Goal: Information Seeking & Learning: Compare options

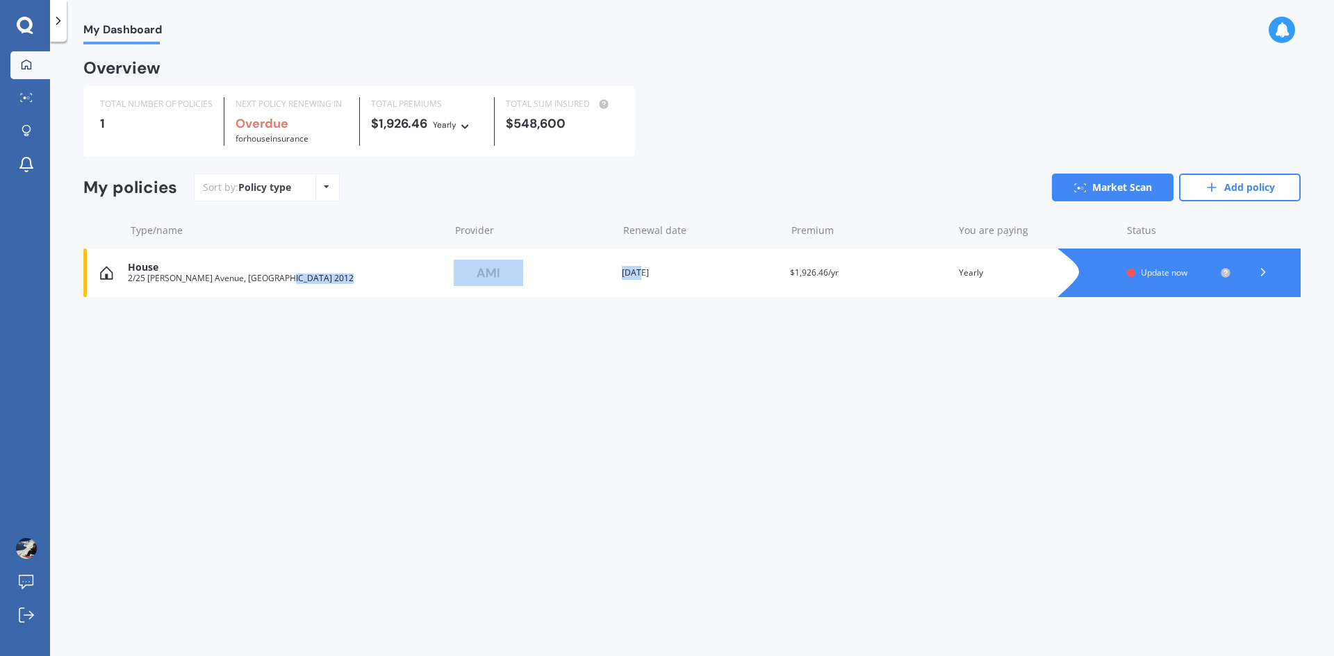
drag, startPoint x: 635, startPoint y: 283, endPoint x: 427, endPoint y: 430, distance: 255.2
click at [427, 430] on div "My Dashboard Overview TOTAL NUMBER OF POLICIES 1 NEXT POLICY RENEWING IN Overdu…" at bounding box center [692, 351] width 1284 height 615
click at [1202, 181] on link "Add policy" at bounding box center [1240, 188] width 122 height 28
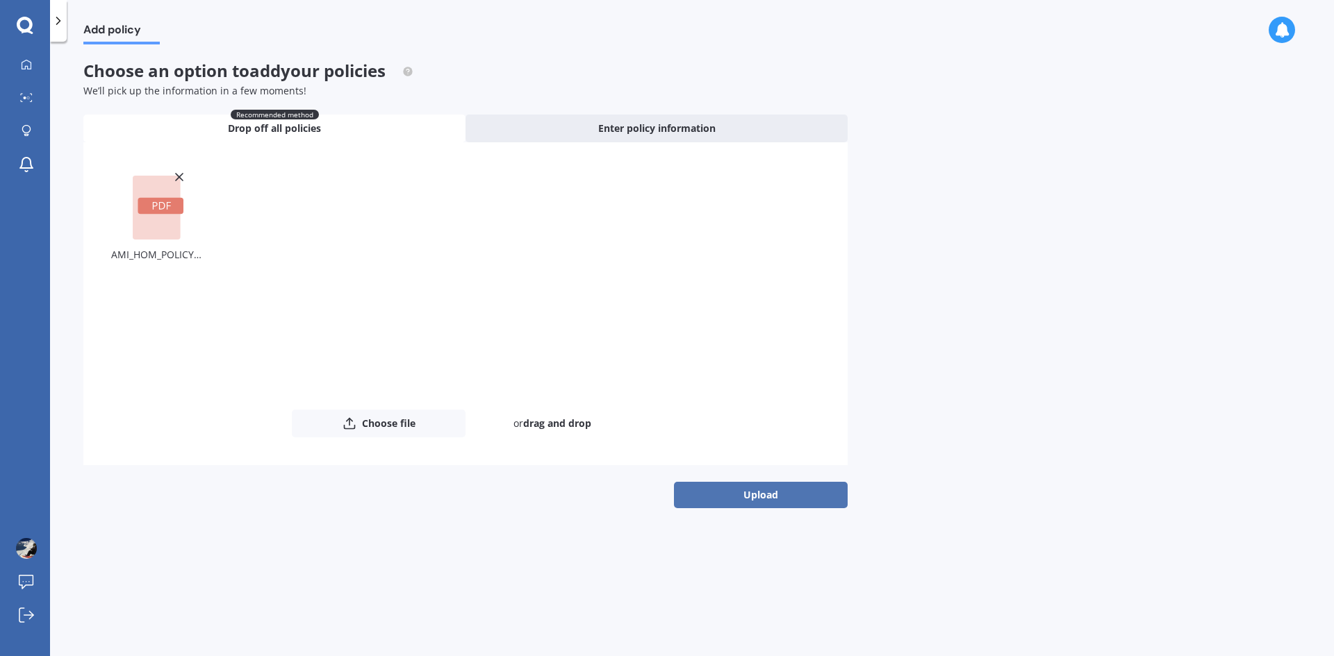
click at [741, 486] on button "Upload" at bounding box center [761, 495] width 174 height 26
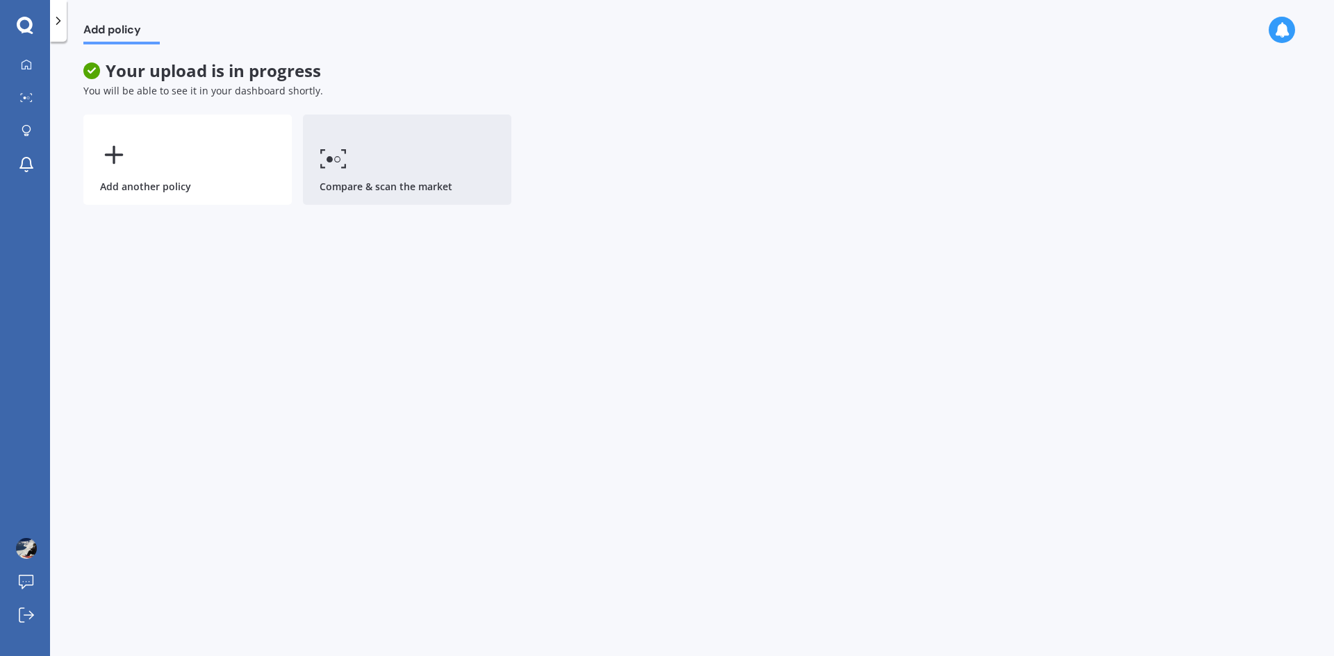
click at [339, 160] on icon at bounding box center [334, 159] width 28 height 20
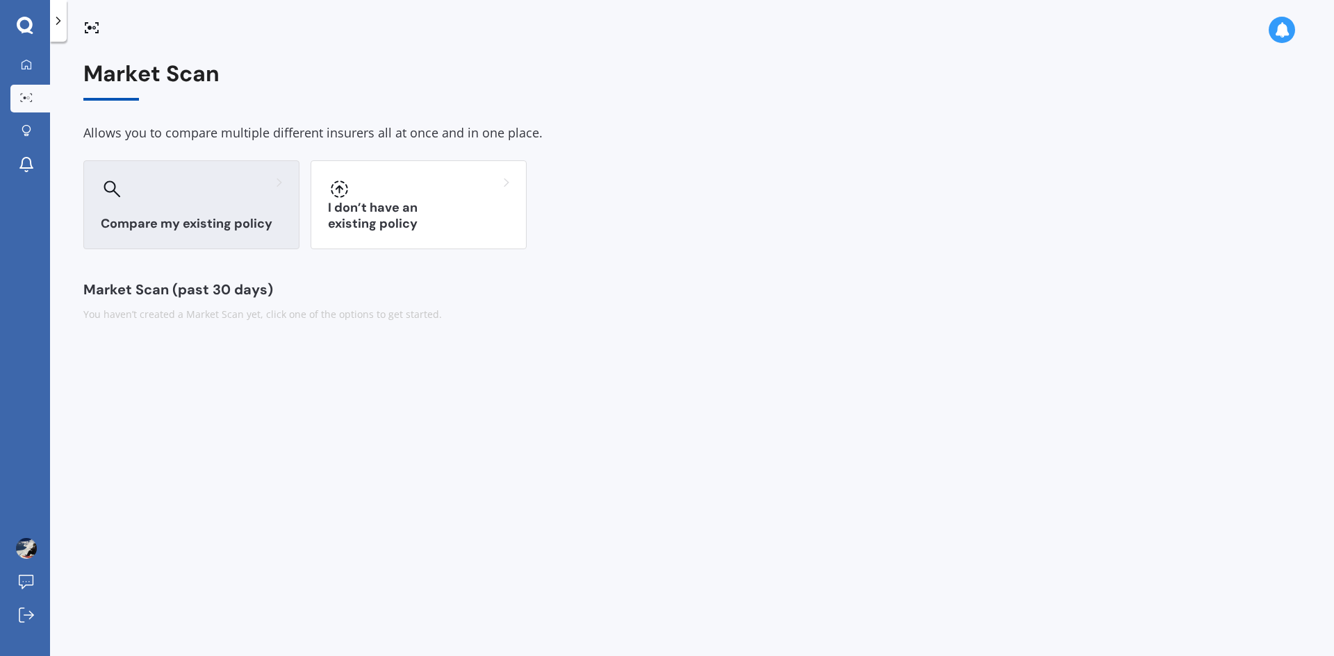
click at [203, 201] on div "Compare my existing policy" at bounding box center [191, 204] width 216 height 89
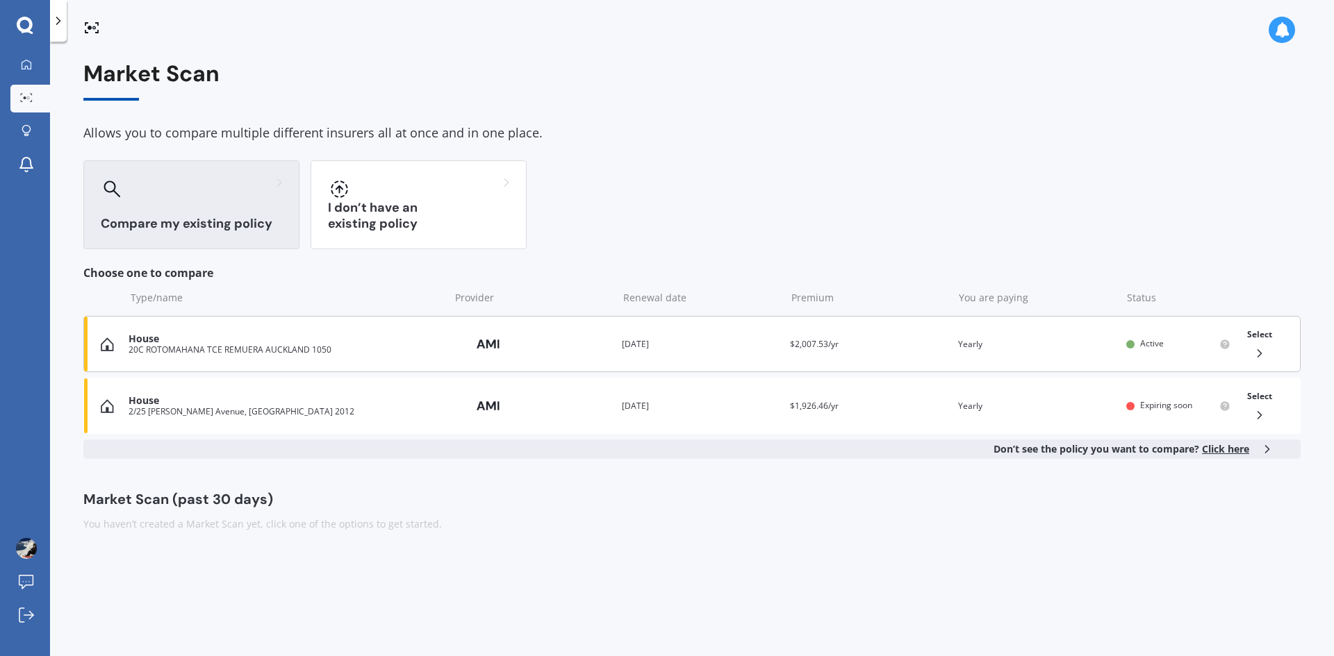
click at [276, 352] on div "20C ROTOMAHANA TCE REMUERA AUCKLAND 1050" at bounding box center [286, 350] width 314 height 10
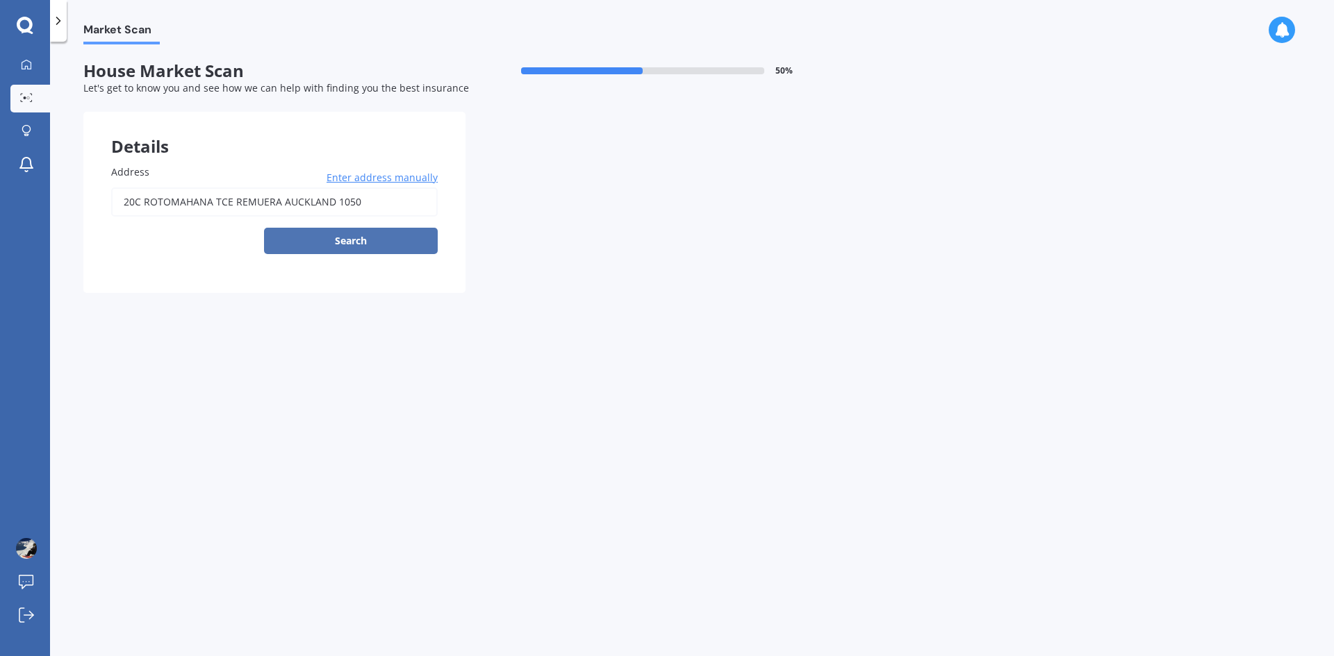
click at [380, 245] on button "Search" at bounding box center [351, 241] width 174 height 26
type input "[STREET_ADDRESS]"
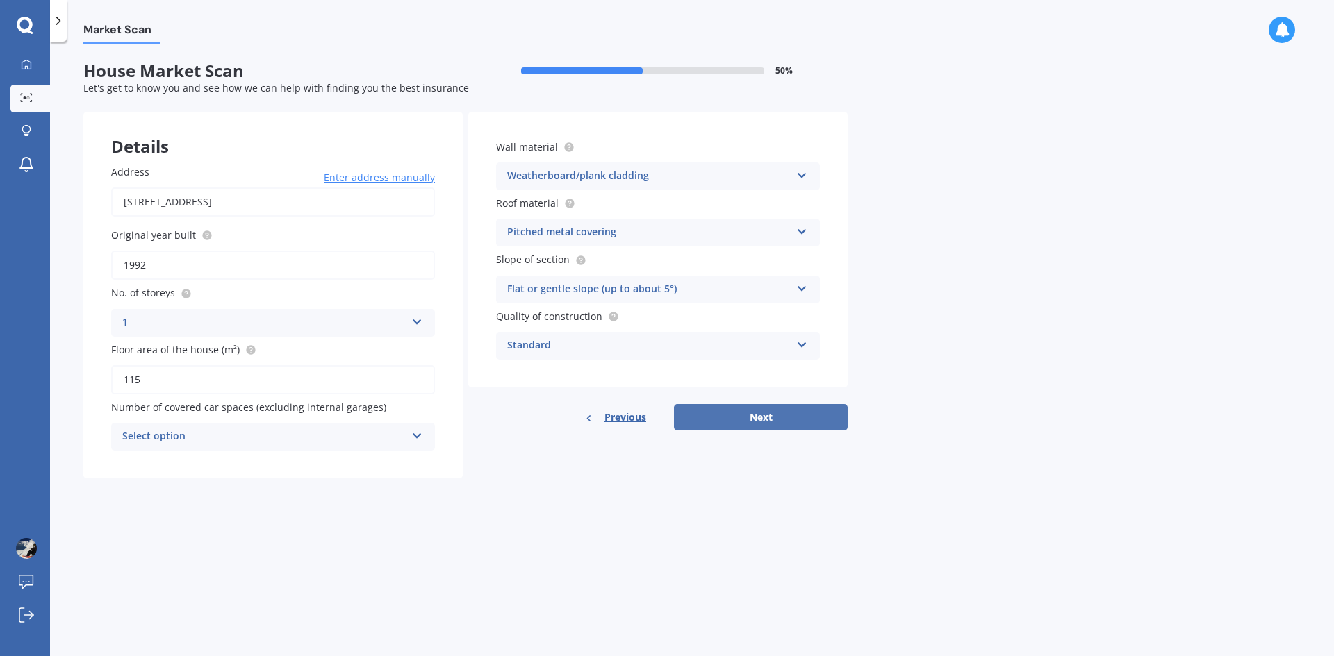
click at [737, 414] on button "Next" at bounding box center [761, 417] width 174 height 26
click at [370, 433] on div "Select option" at bounding box center [267, 436] width 276 height 15
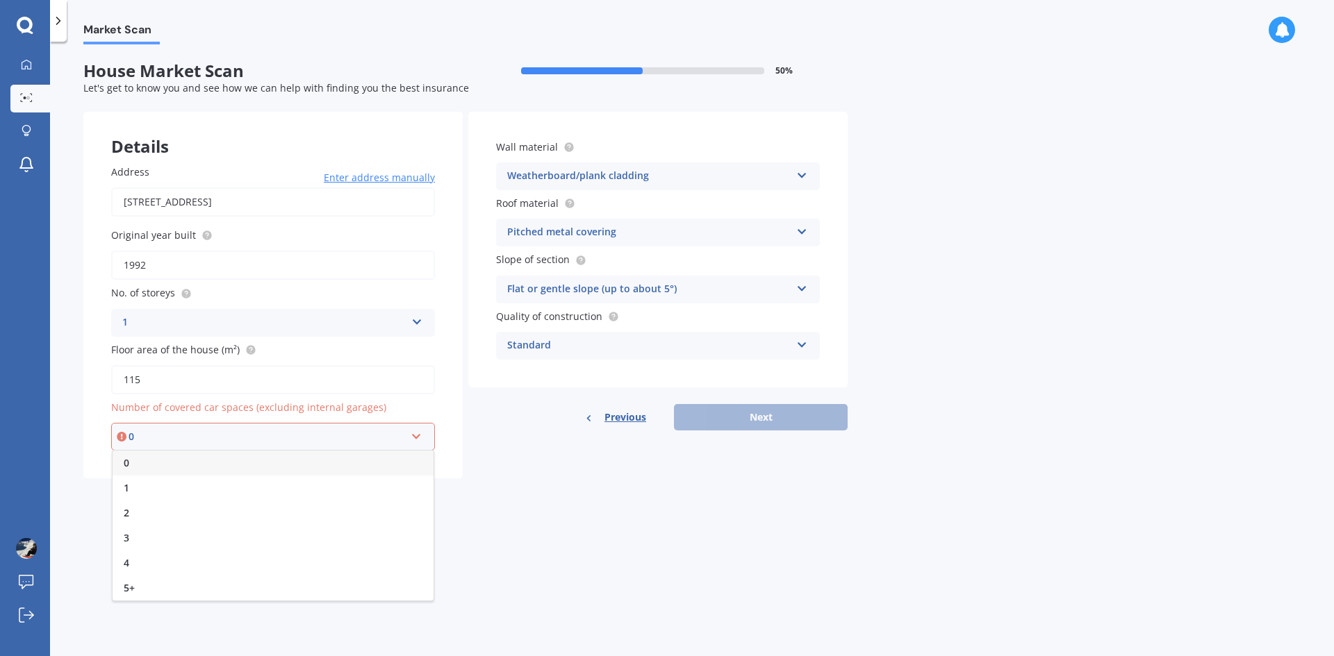
click at [317, 465] on div "0" at bounding box center [273, 463] width 321 height 25
click at [317, 465] on div "Address [STREET_ADDRESS] Enter address manually Search Original year built 1992…" at bounding box center [272, 308] width 379 height 342
click at [734, 410] on button "Next" at bounding box center [761, 417] width 174 height 26
select select "28"
select select "08"
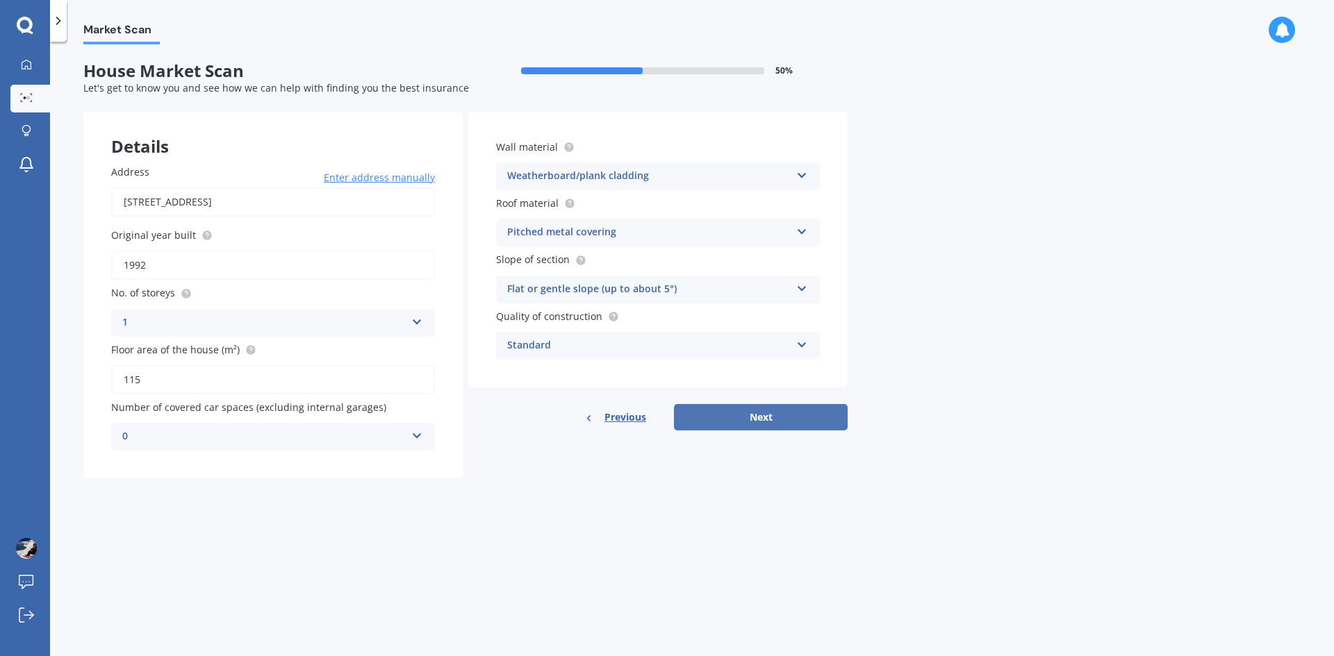
select select "1984"
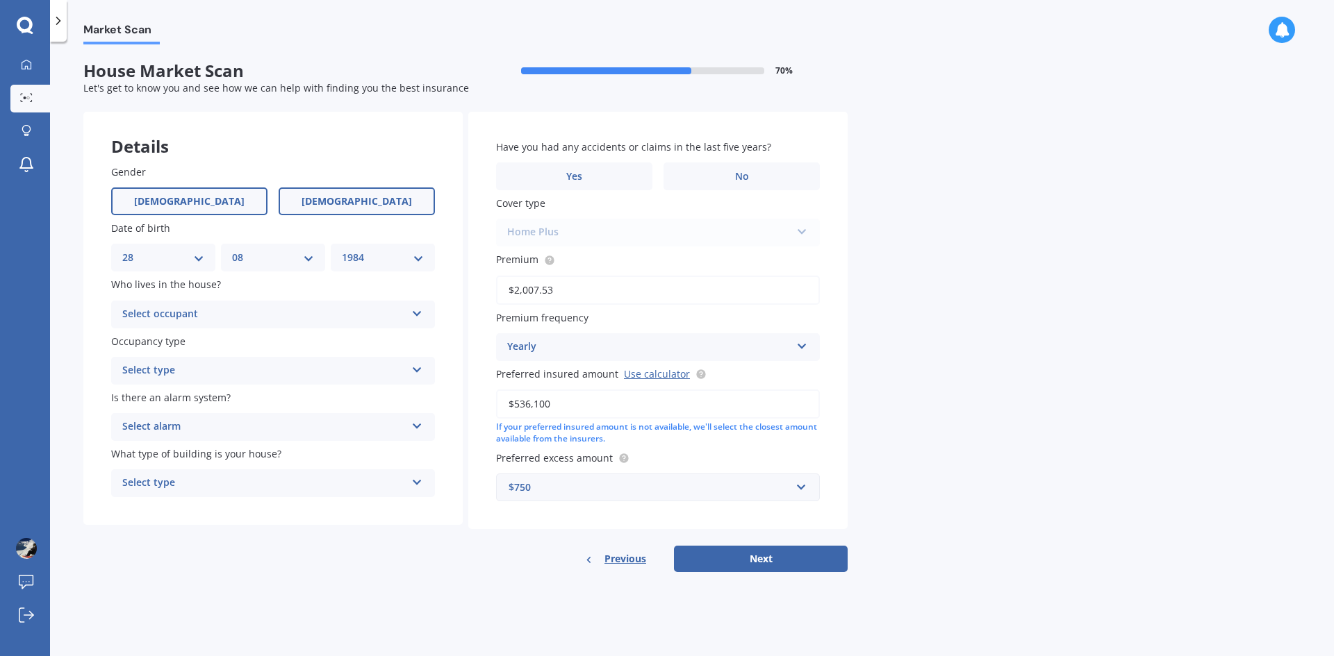
click at [334, 207] on label "[DEMOGRAPHIC_DATA]" at bounding box center [357, 202] width 156 height 28
click at [0, 0] on input "[DEMOGRAPHIC_DATA]" at bounding box center [0, 0] width 0 height 0
click at [158, 257] on select "DD 01 02 03 04 05 06 07 08 09 10 11 12 13 14 15 16 17 18 19 20 21 22 23 24 25 2…" at bounding box center [163, 257] width 82 height 15
select select "12"
click at [122, 250] on select "DD 01 02 03 04 05 06 07 08 09 10 11 12 13 14 15 16 17 18 19 20 21 22 23 24 25 2…" at bounding box center [163, 257] width 82 height 15
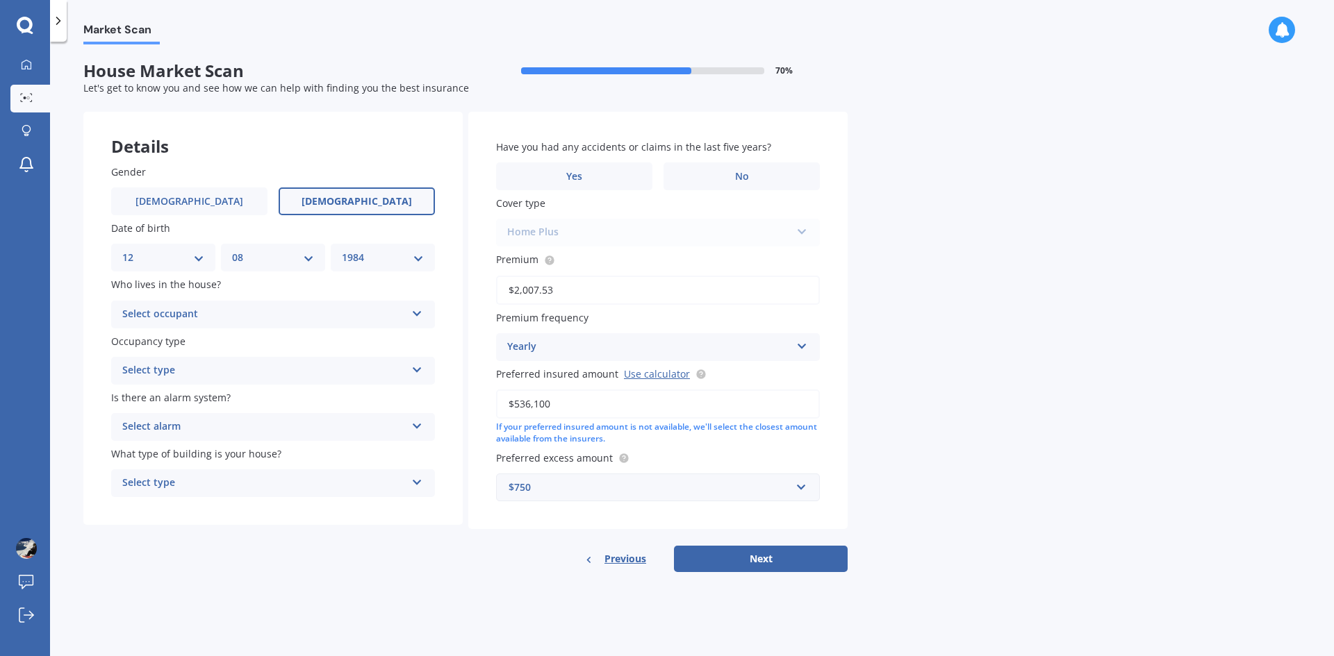
click at [261, 258] on select "MM 01 02 03 04 05 06 07 08 09 10 11 12" at bounding box center [273, 257] width 82 height 15
select select "02"
click at [232, 250] on select "MM 01 02 03 04 05 06 07 08 09 10 11 12" at bounding box center [273, 257] width 82 height 15
click at [358, 262] on select "YYYY 2009 2008 2007 2006 2005 2004 2003 2002 2001 2000 1999 1998 1997 1996 1995…" at bounding box center [383, 257] width 82 height 15
select select "1986"
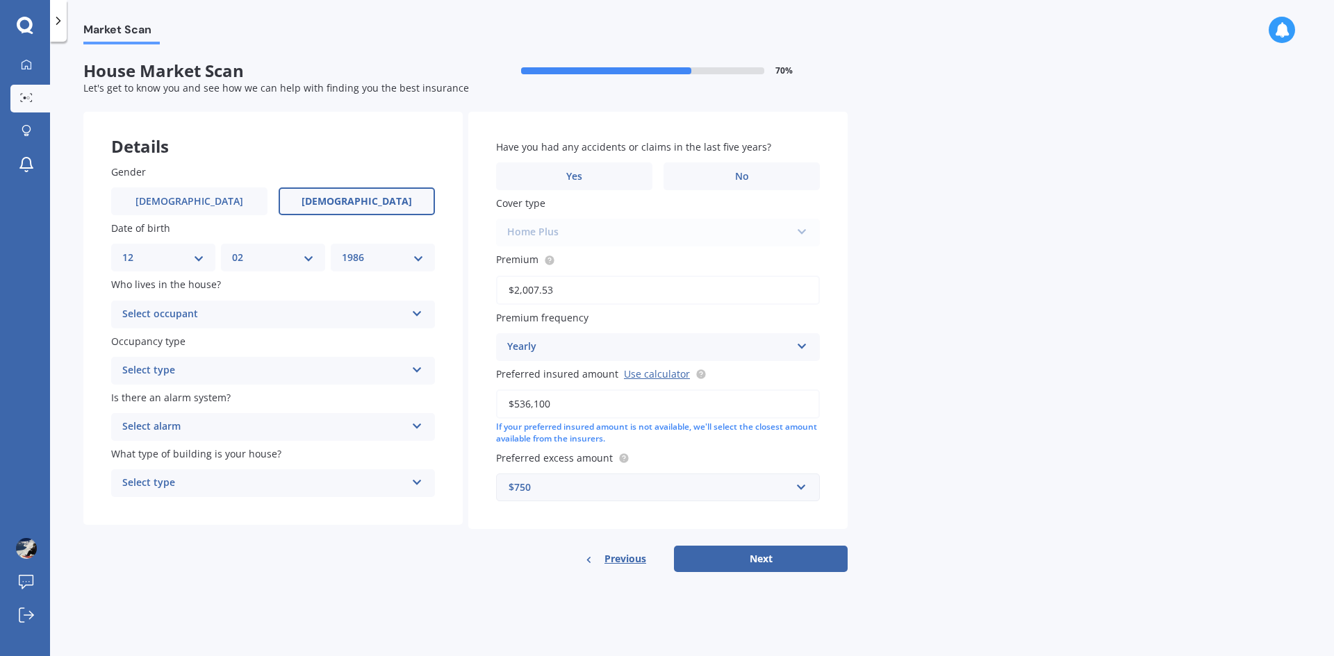
click at [342, 250] on select "YYYY 2009 2008 2007 2006 2005 2004 2003 2002 2001 2000 1999 1998 1997 1996 1995…" at bounding box center [383, 257] width 82 height 15
click at [200, 308] on div "Select occupant" at bounding box center [263, 314] width 283 height 17
click at [195, 340] on div "Owner" at bounding box center [273, 341] width 322 height 25
click at [197, 366] on div "Select type" at bounding box center [263, 371] width 283 height 17
click at [203, 399] on div "Permanent" at bounding box center [273, 398] width 322 height 25
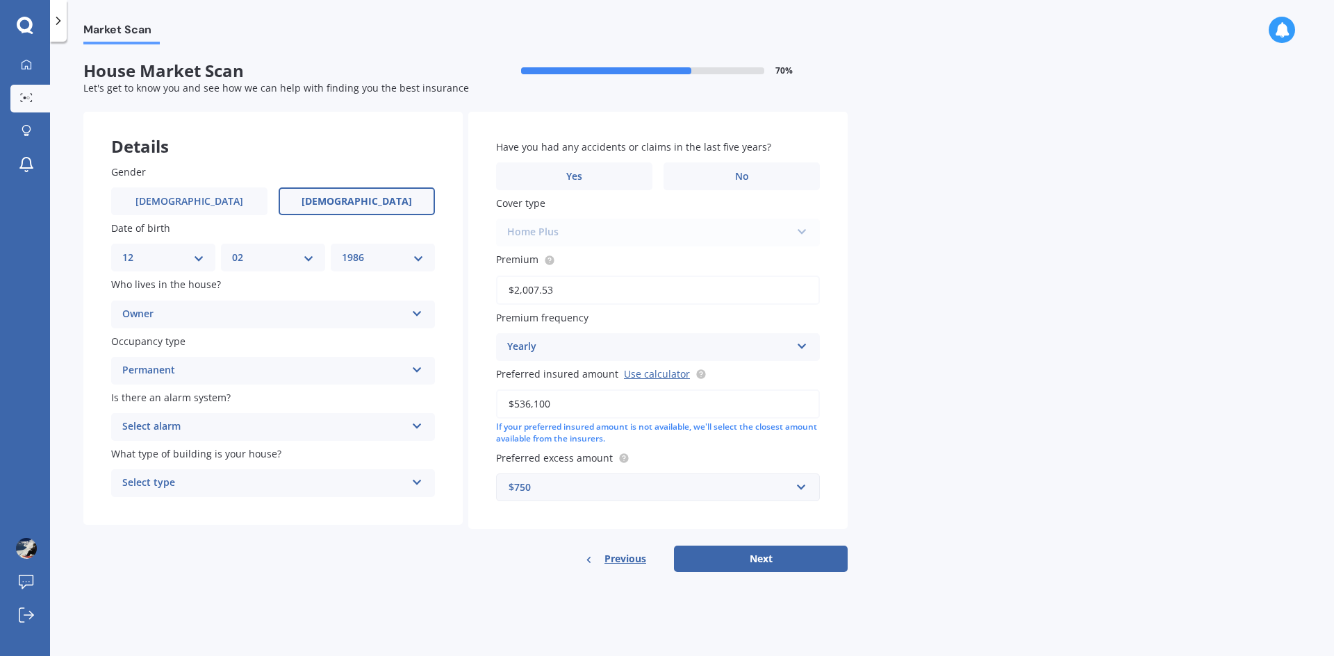
click at [208, 417] on div "Select alarm Yes, monitored Yes, not monitored No" at bounding box center [273, 427] width 324 height 28
click at [220, 416] on div "Yes, monitored Yes, monitored Yes, not monitored No" at bounding box center [273, 427] width 324 height 28
click at [262, 418] on div "Select alarm Yes, monitored Yes, not monitored No" at bounding box center [273, 427] width 324 height 28
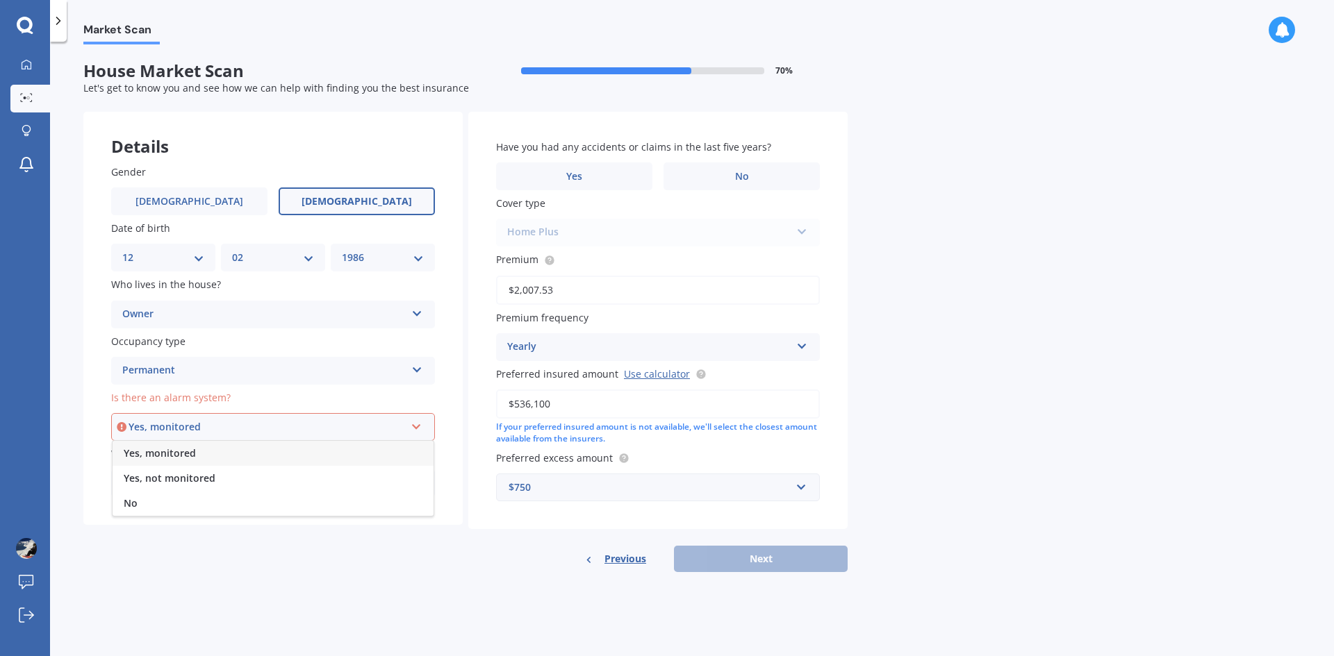
click at [208, 476] on span "Yes, not monitored" at bounding box center [170, 478] width 92 height 13
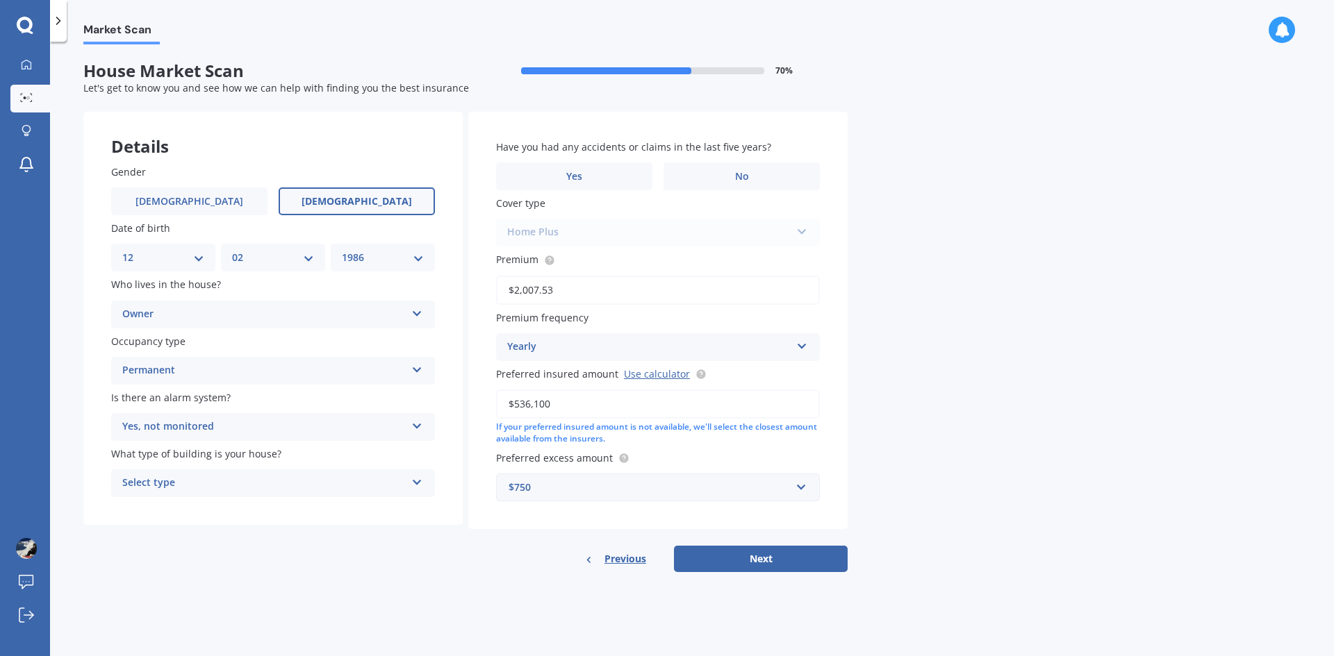
click at [204, 486] on div "Select type" at bounding box center [263, 483] width 283 height 17
click at [205, 509] on div "Freestanding" at bounding box center [273, 510] width 322 height 25
click at [609, 181] on label "Yes" at bounding box center [574, 177] width 156 height 28
click at [0, 0] on input "Yes" at bounding box center [0, 0] width 0 height 0
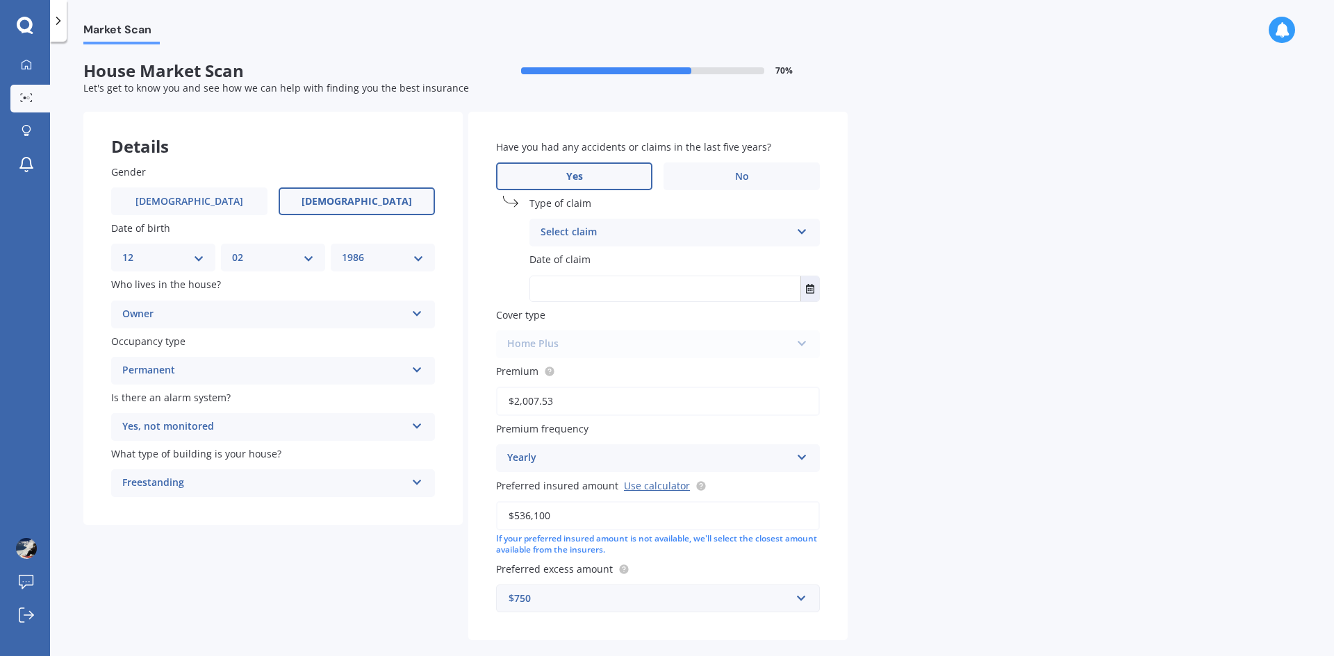
click at [592, 230] on div "Select claim" at bounding box center [665, 232] width 250 height 17
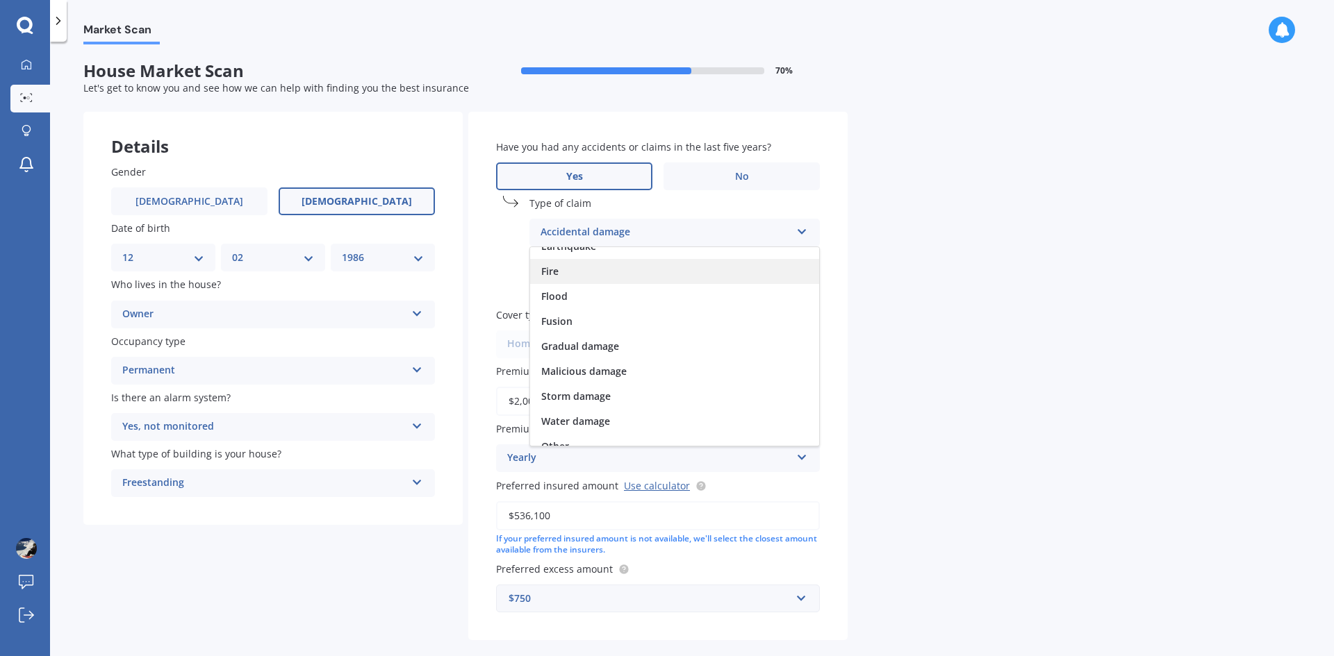
scroll to position [101, 0]
click at [572, 281] on div "Flood" at bounding box center [674, 283] width 289 height 25
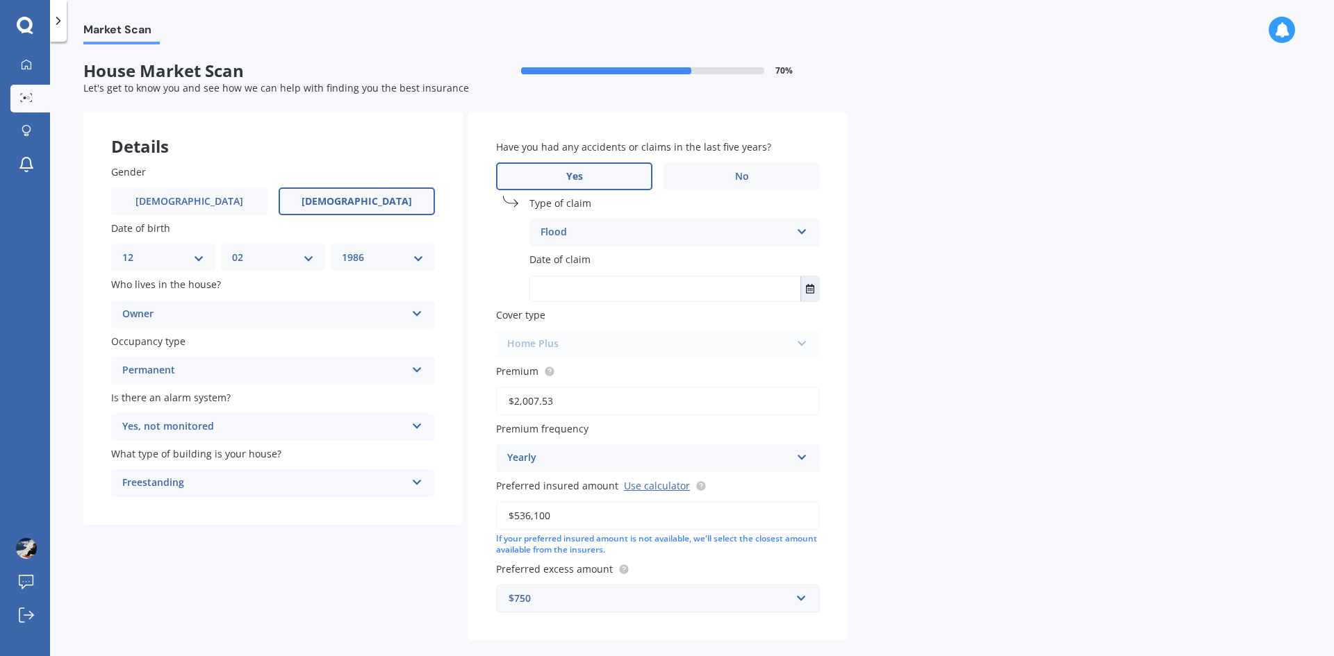
click at [577, 290] on input "text" at bounding box center [665, 288] width 270 height 25
click at [808, 292] on icon "Select date" at bounding box center [810, 289] width 8 height 10
click at [579, 333] on button "[DATE]" at bounding box center [568, 323] width 60 height 25
click at [649, 323] on icon "Navigate back" at bounding box center [646, 324] width 5 height 8
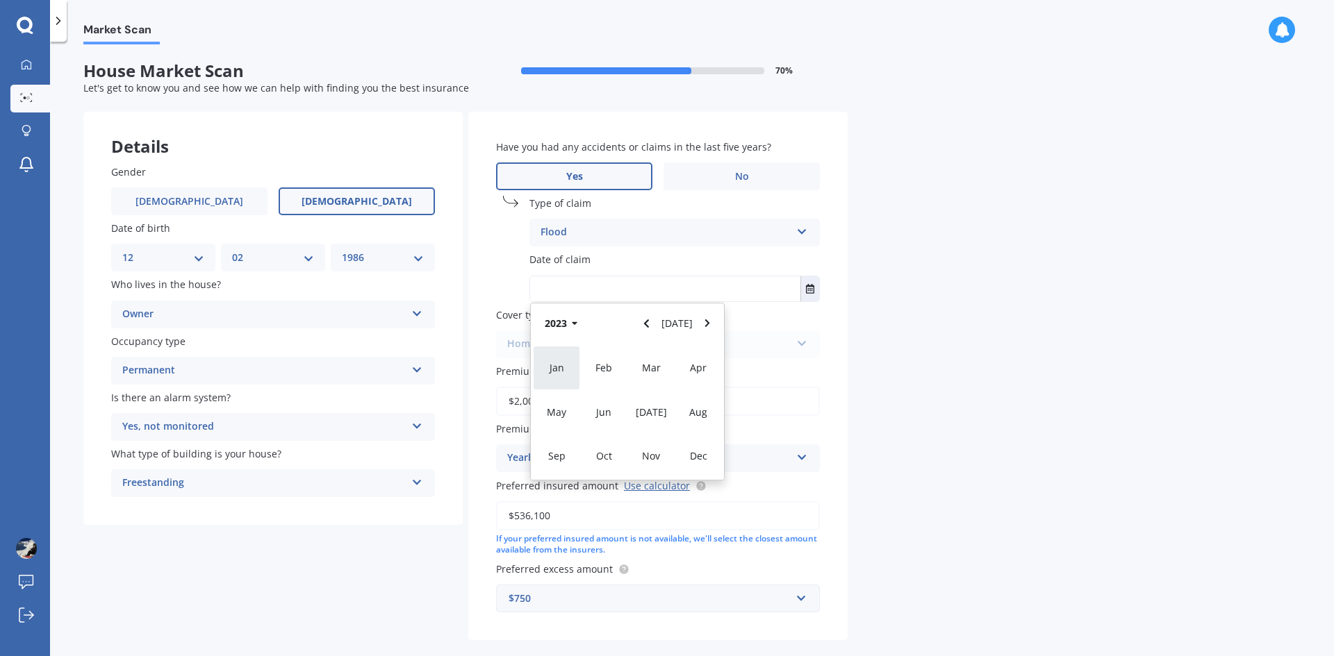
click at [557, 374] on span "Jan" at bounding box center [556, 367] width 15 height 13
click at [659, 456] on span "27" at bounding box center [654, 453] width 11 height 13
type input "[DATE]"
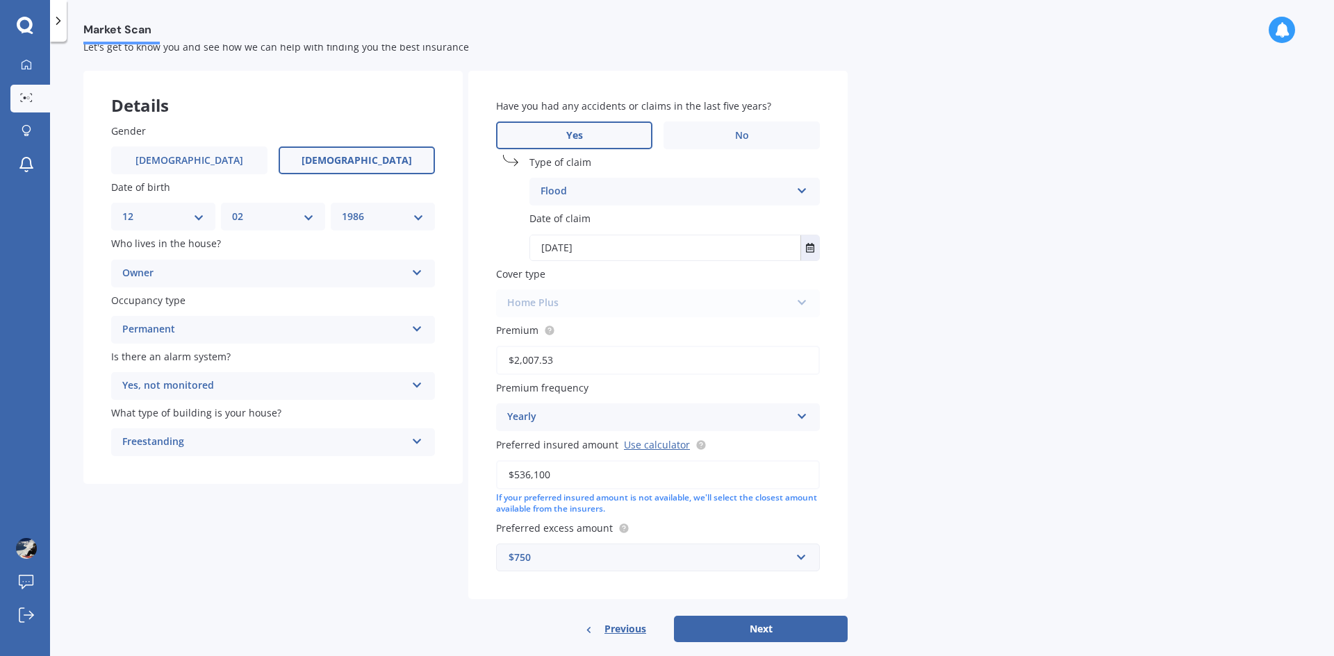
scroll to position [63, 0]
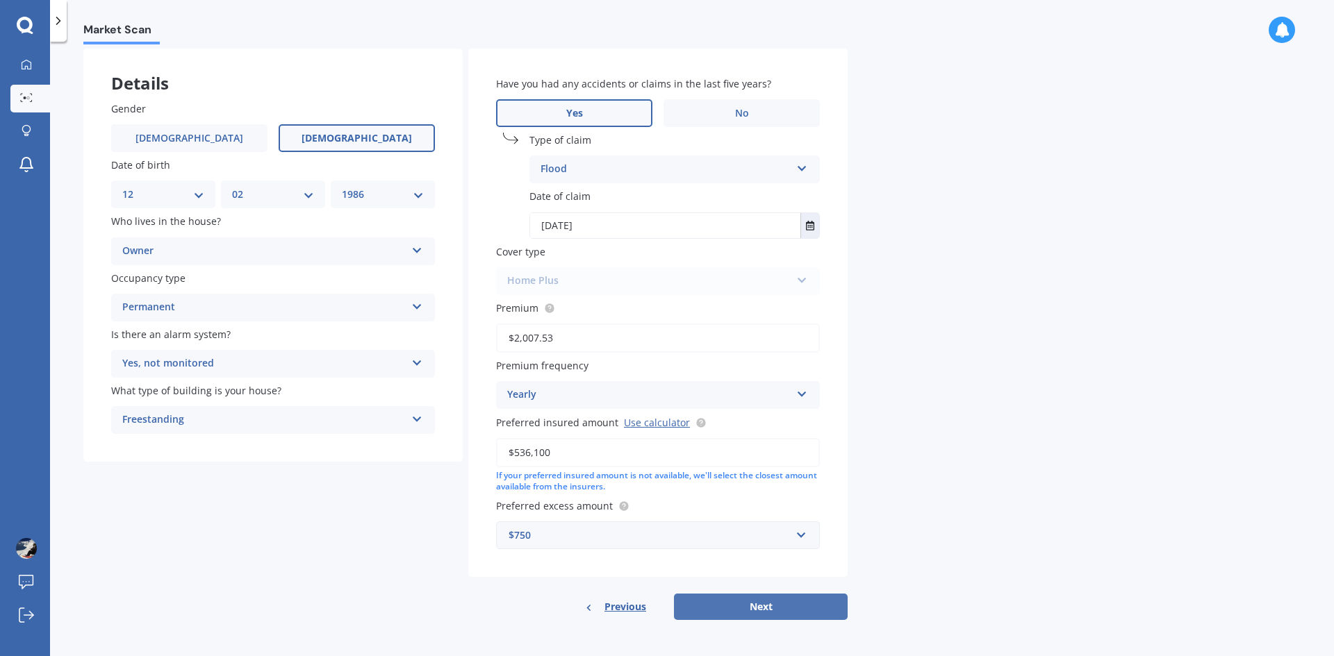
click at [709, 602] on button "Next" at bounding box center [761, 607] width 174 height 26
select select "12"
select select "02"
select select "1986"
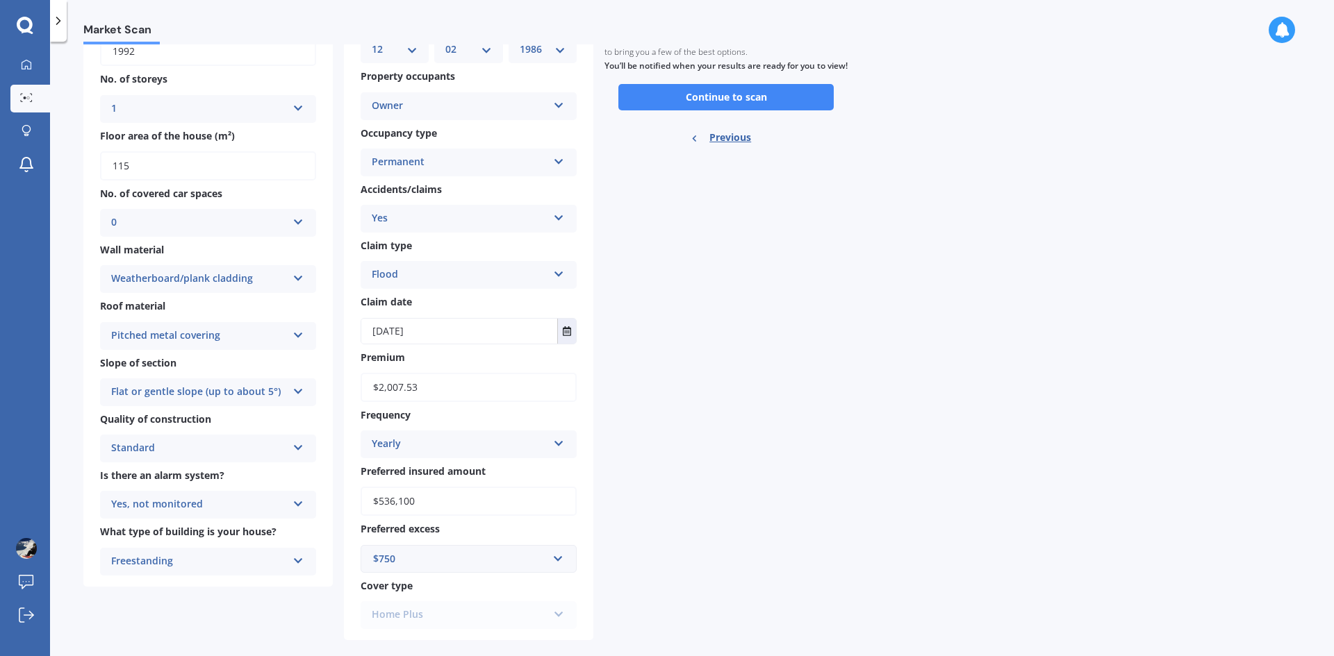
scroll to position [187, 0]
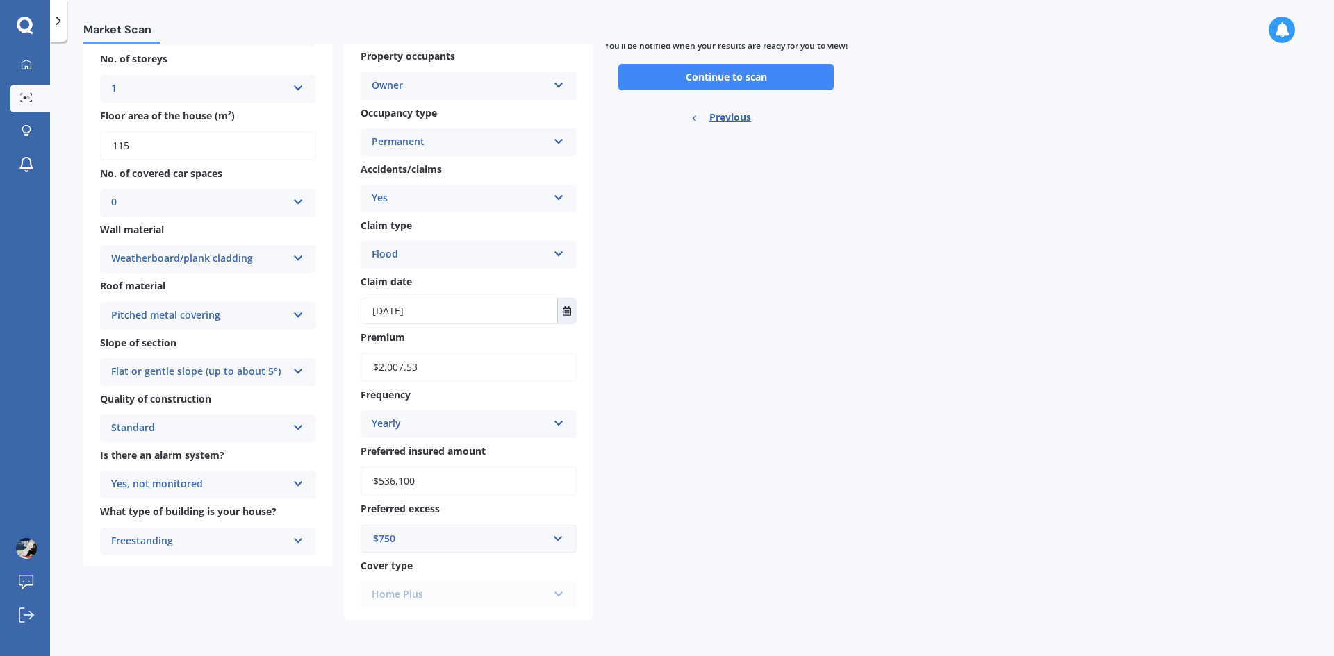
click at [504, 533] on div "$750" at bounding box center [460, 538] width 174 height 15
click at [480, 463] on div "$1,000" at bounding box center [468, 462] width 215 height 26
click at [696, 453] on div "For your Market Scan we assume: Ready to go By clicking scan you agree for Quas…" at bounding box center [725, 272] width 243 height 695
click at [443, 532] on div "$1,000" at bounding box center [460, 538] width 174 height 15
click at [417, 436] on div "$750" at bounding box center [468, 436] width 215 height 26
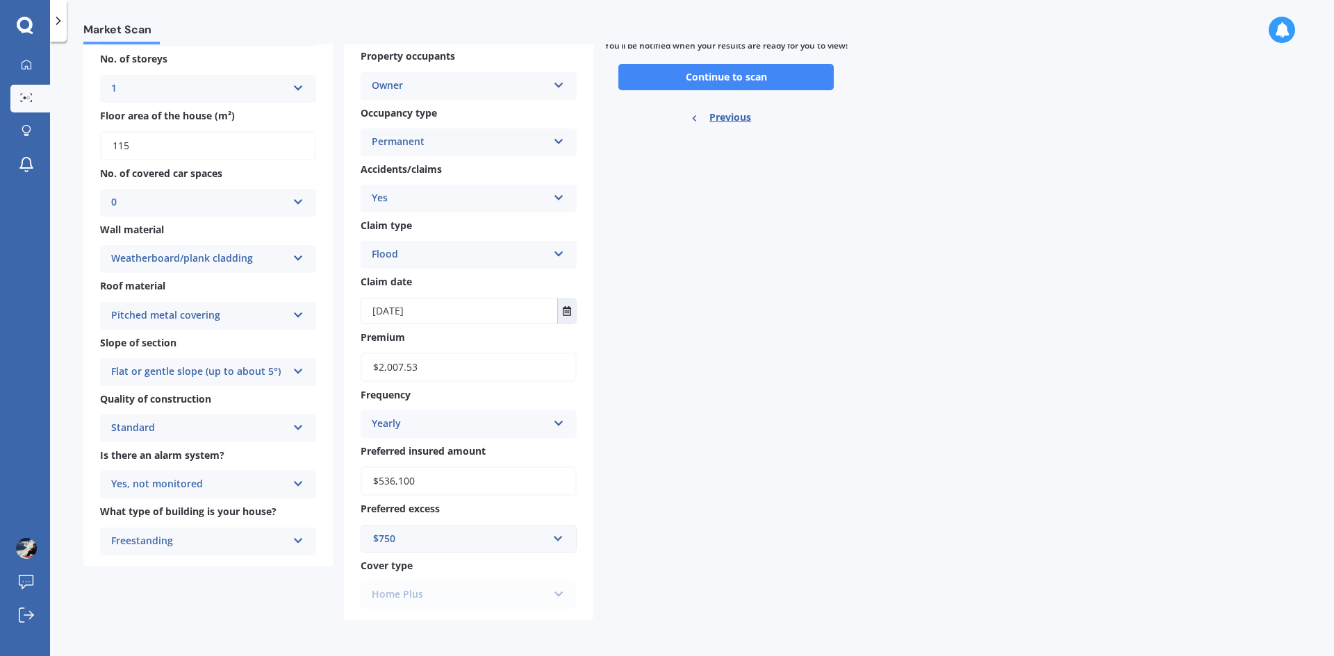
click at [667, 397] on div "For your Market Scan we assume: Ready to go By clicking scan you agree for Quas…" at bounding box center [725, 272] width 243 height 695
click at [704, 88] on button "Continue to scan" at bounding box center [725, 77] width 215 height 26
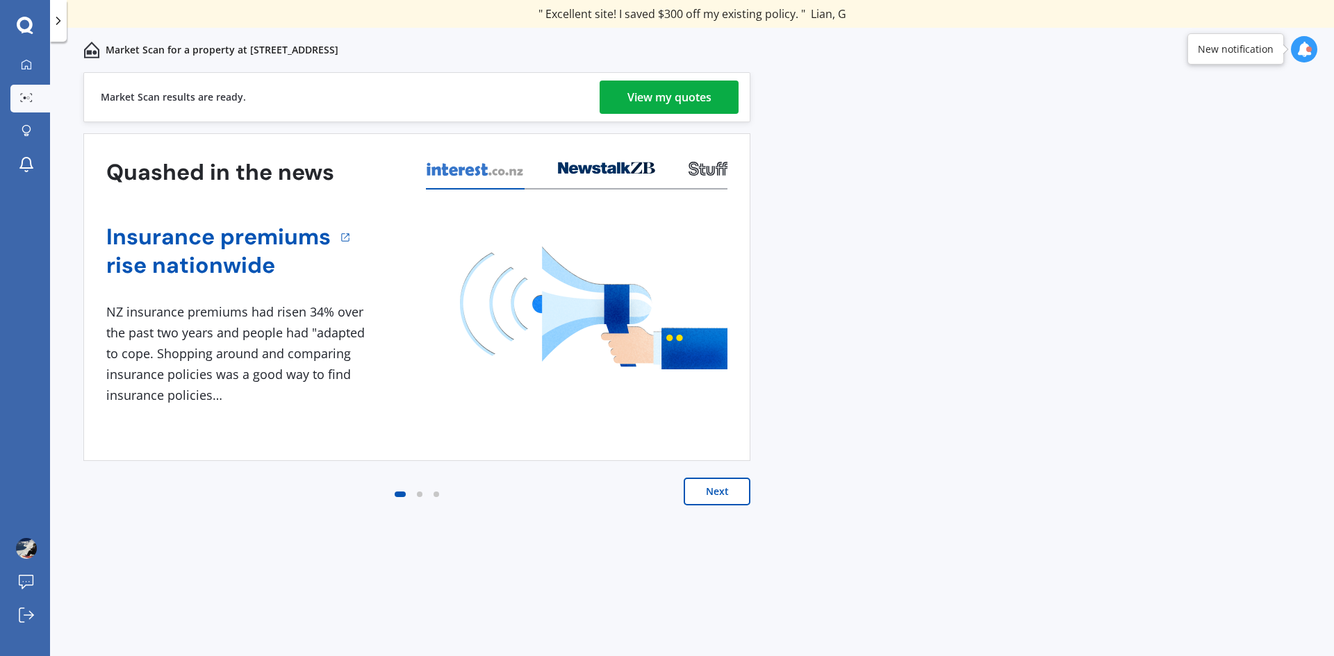
click at [701, 490] on button "Next" at bounding box center [717, 492] width 67 height 28
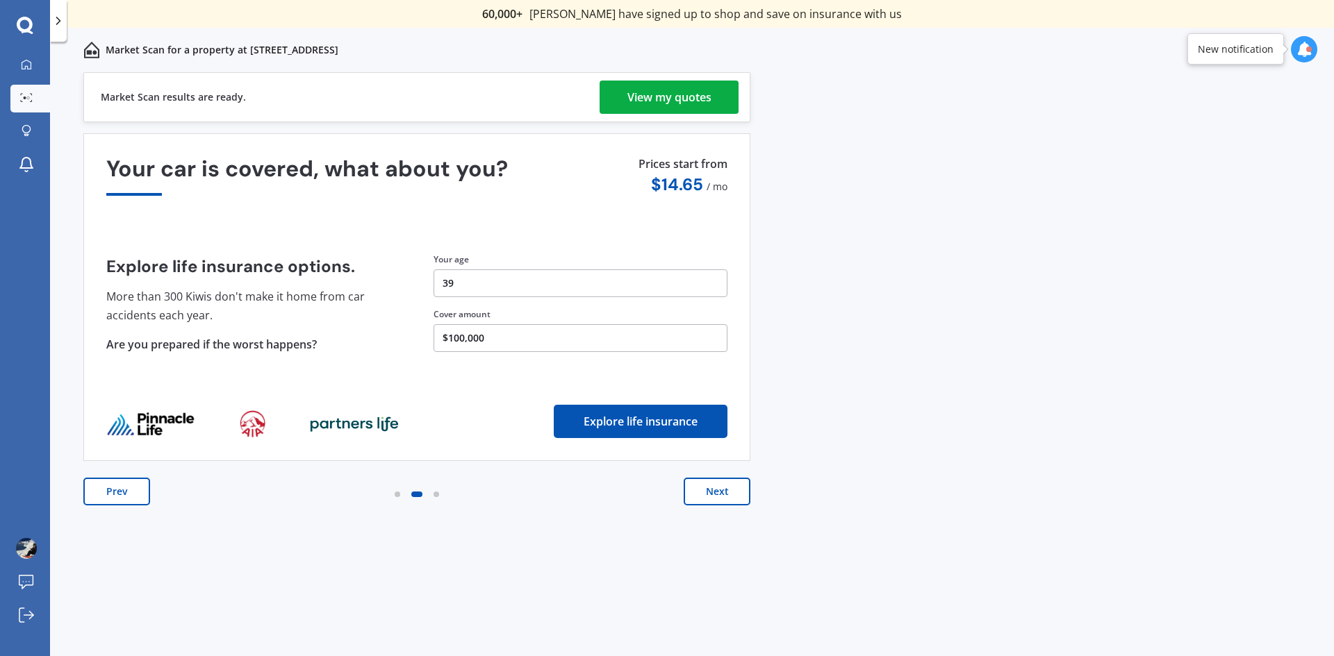
click at [675, 91] on div "View my quotes" at bounding box center [669, 97] width 84 height 33
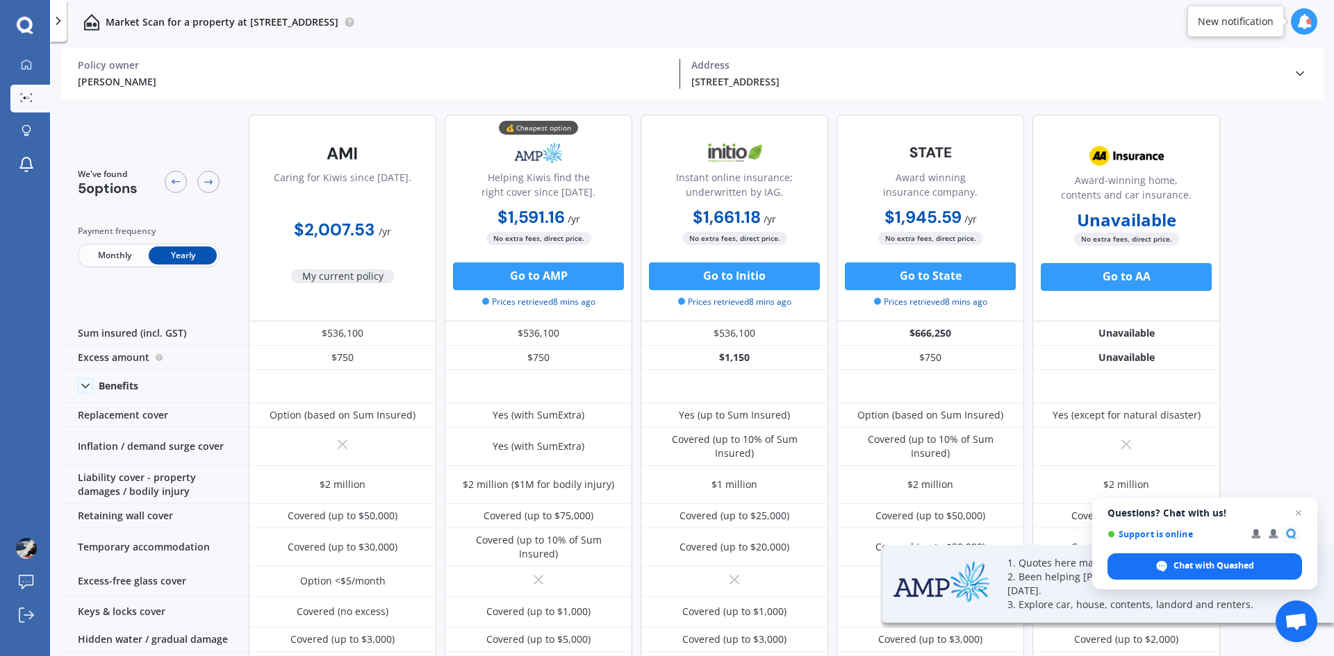
click at [1291, 195] on div "We've found 5 options Payment frequency Monthly Yearly Caring for Kiwis since […" at bounding box center [697, 382] width 1273 height 556
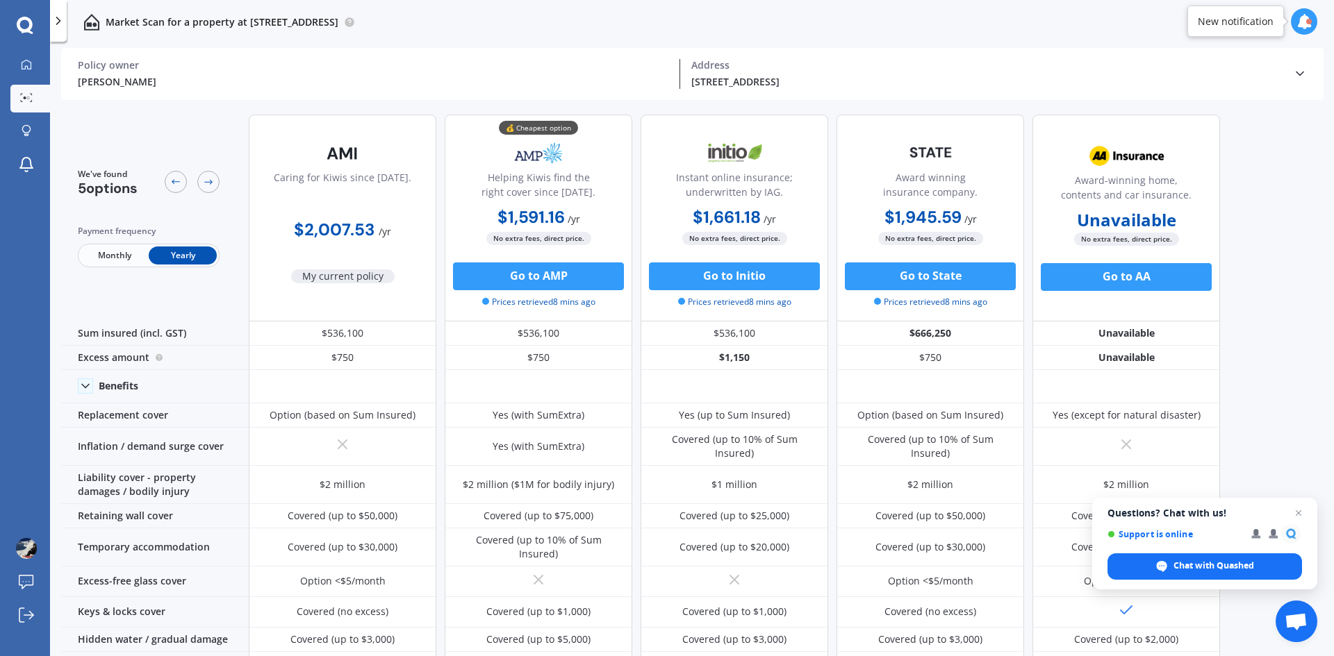
click at [134, 76] on div "[PERSON_NAME]" at bounding box center [373, 81] width 590 height 15
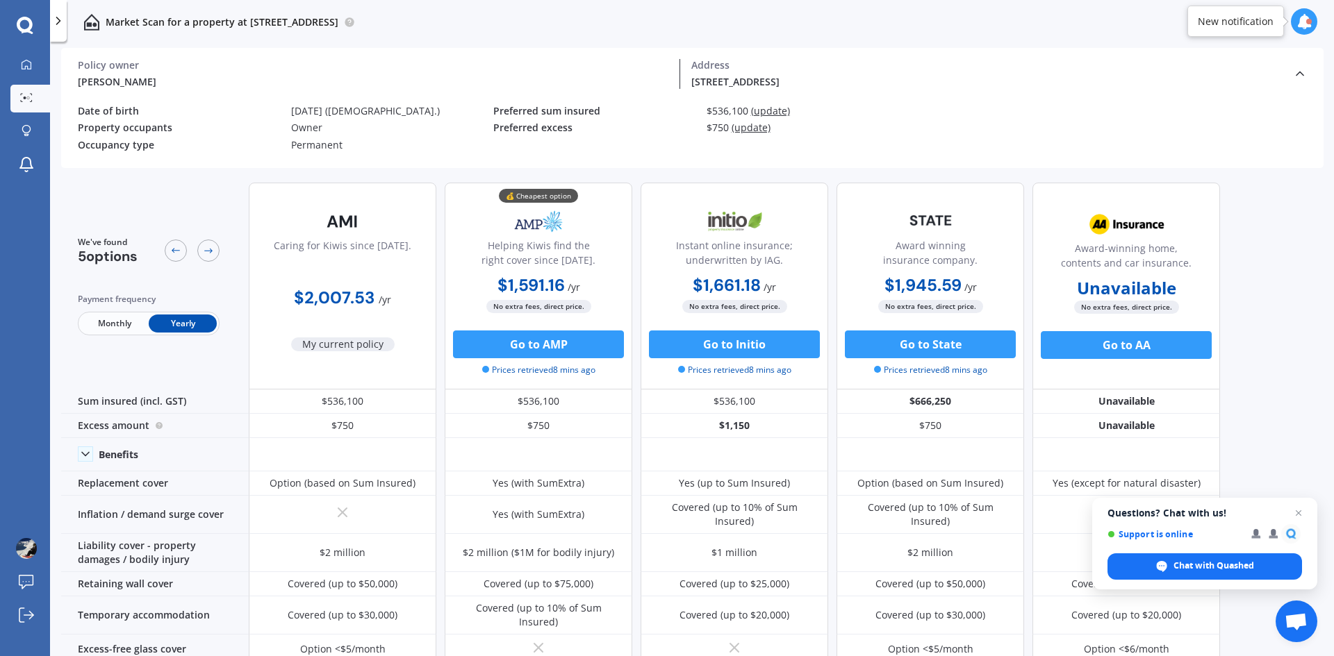
click at [321, 112] on div "[DATE] ([DEMOGRAPHIC_DATA].)" at bounding box center [392, 112] width 202 height 12
click at [28, 69] on icon at bounding box center [26, 64] width 11 height 11
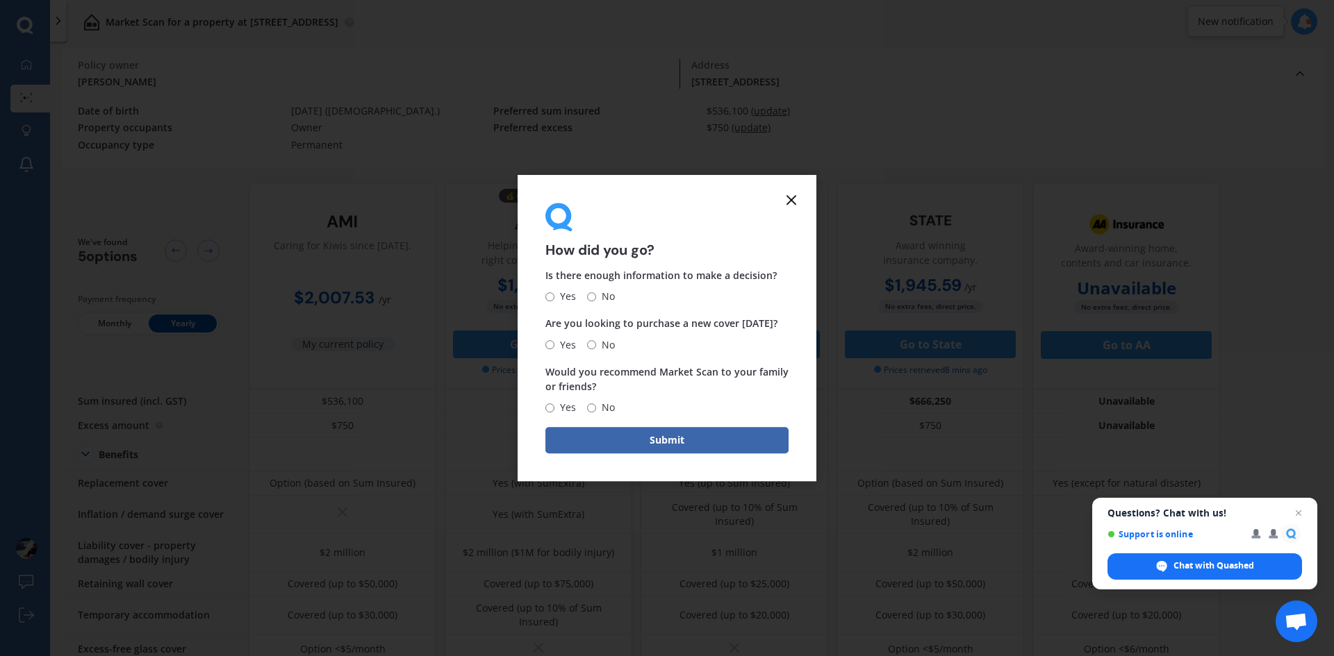
click at [595, 300] on input "No" at bounding box center [591, 296] width 9 height 9
radio input "true"
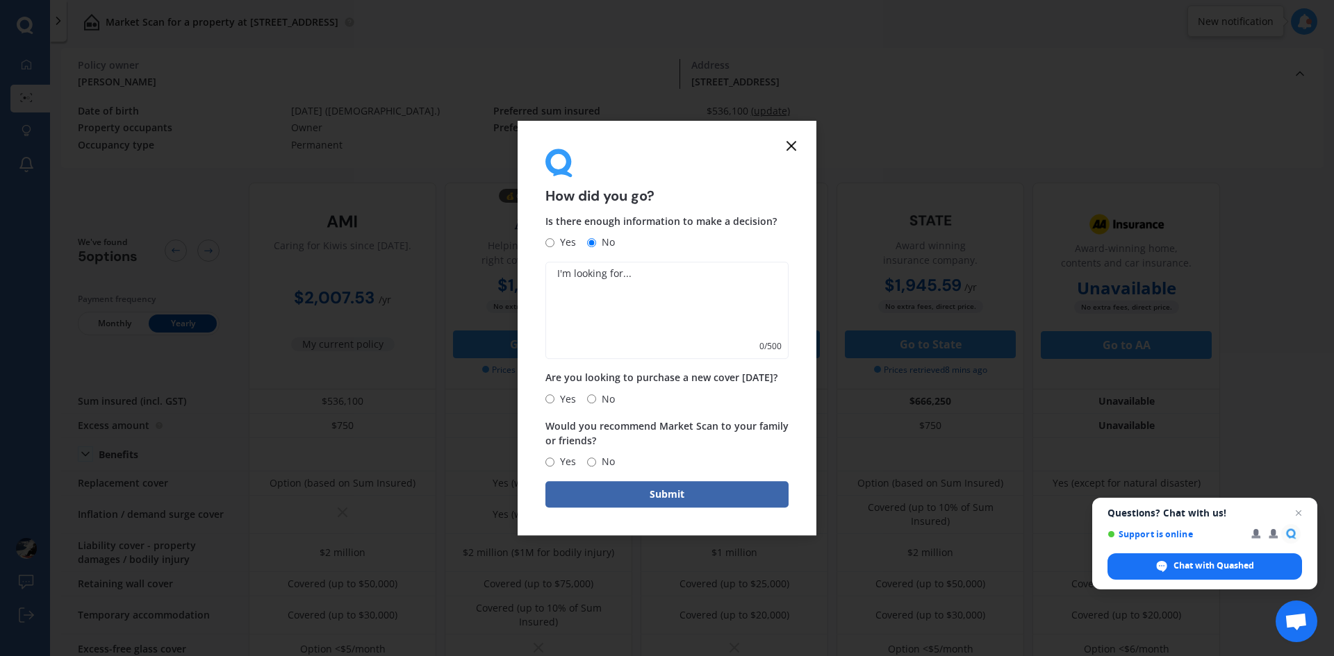
click at [793, 154] on form "How did you go? Is there enough information to make a decision? Yes No 0 / 500 …" at bounding box center [667, 328] width 299 height 415
click at [796, 149] on icon at bounding box center [791, 146] width 17 height 17
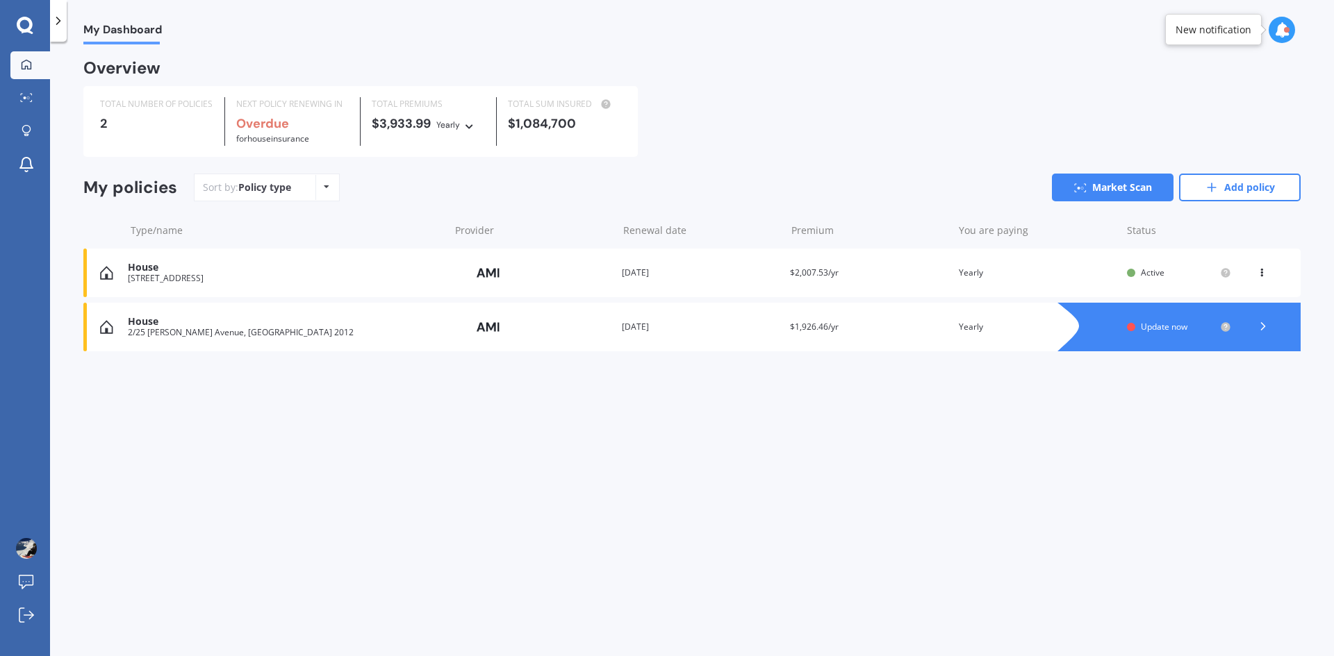
click at [239, 275] on div "[STREET_ADDRESS]" at bounding box center [285, 279] width 315 height 10
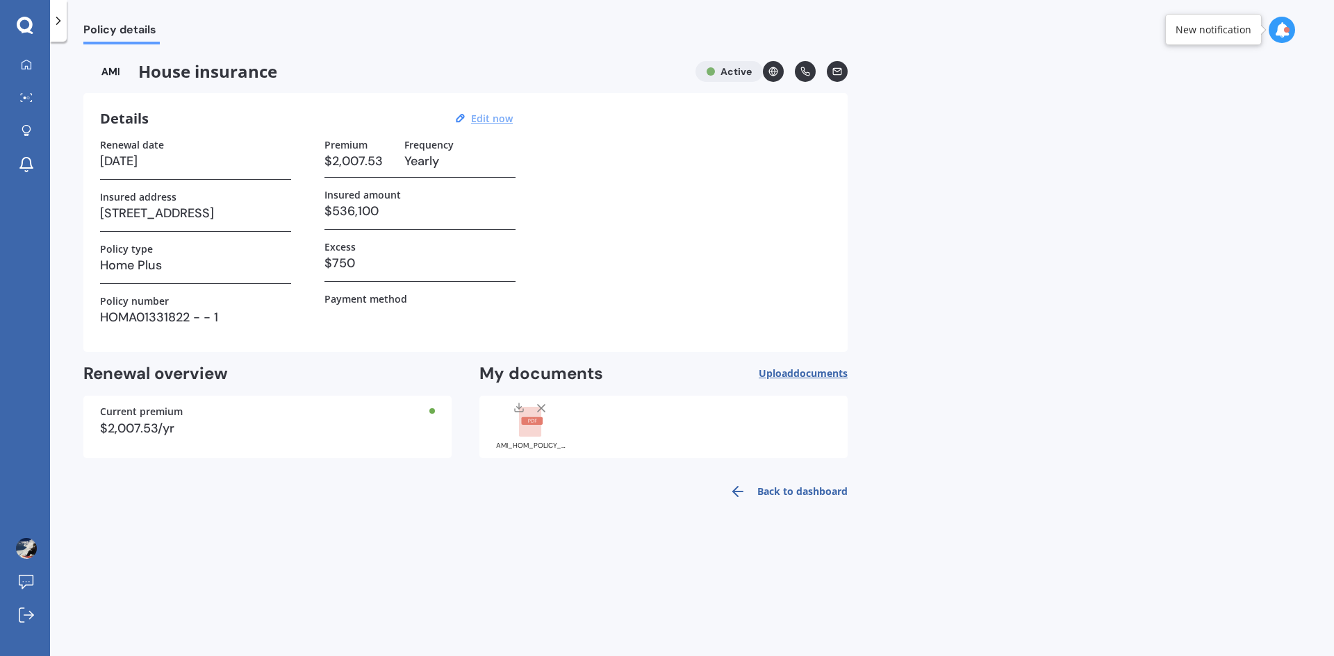
click at [481, 113] on u "Edit now" at bounding box center [492, 118] width 42 height 13
select select "19"
select select "08"
select select "2026"
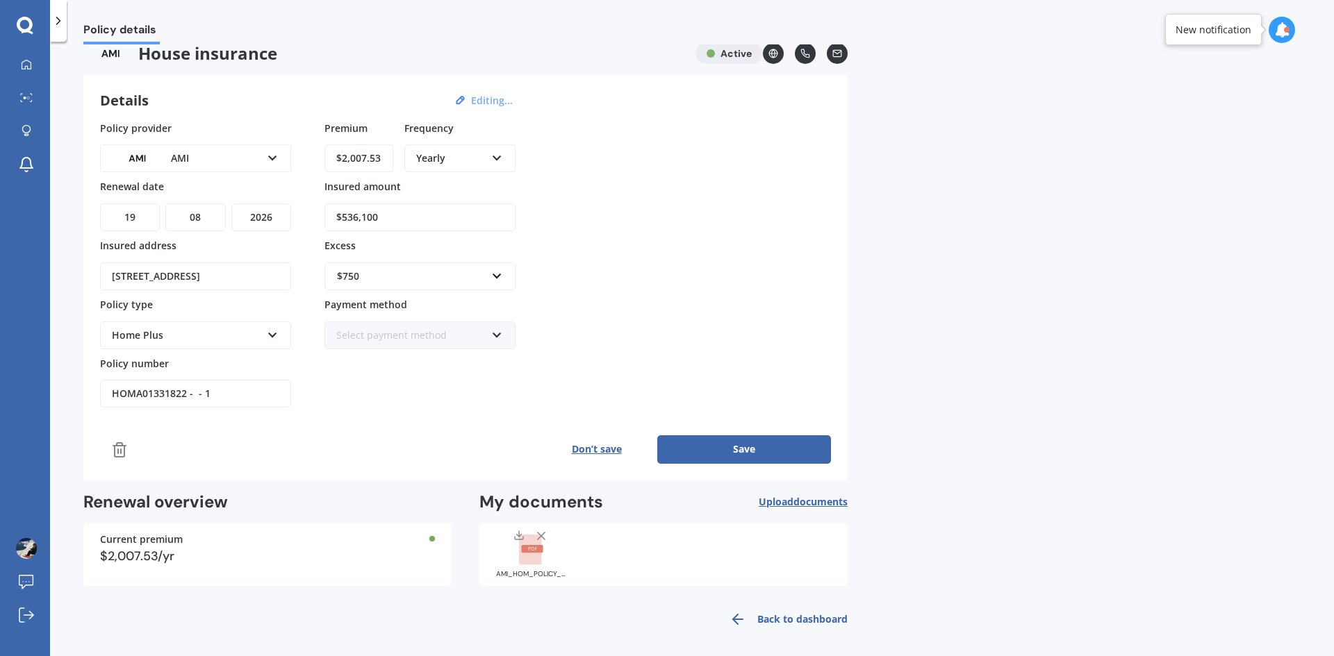
scroll to position [23, 0]
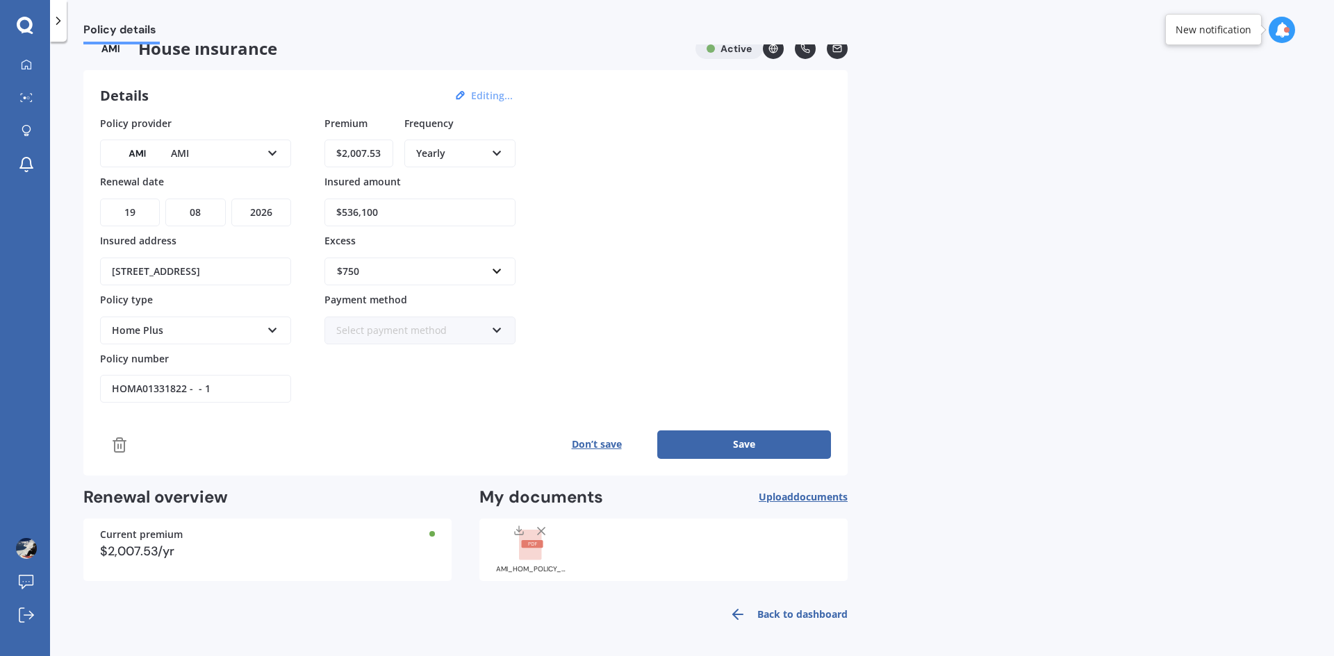
click at [481, 93] on button "Editing..." at bounding box center [492, 96] width 50 height 13
click at [489, 96] on button "Editing..." at bounding box center [492, 96] width 50 height 13
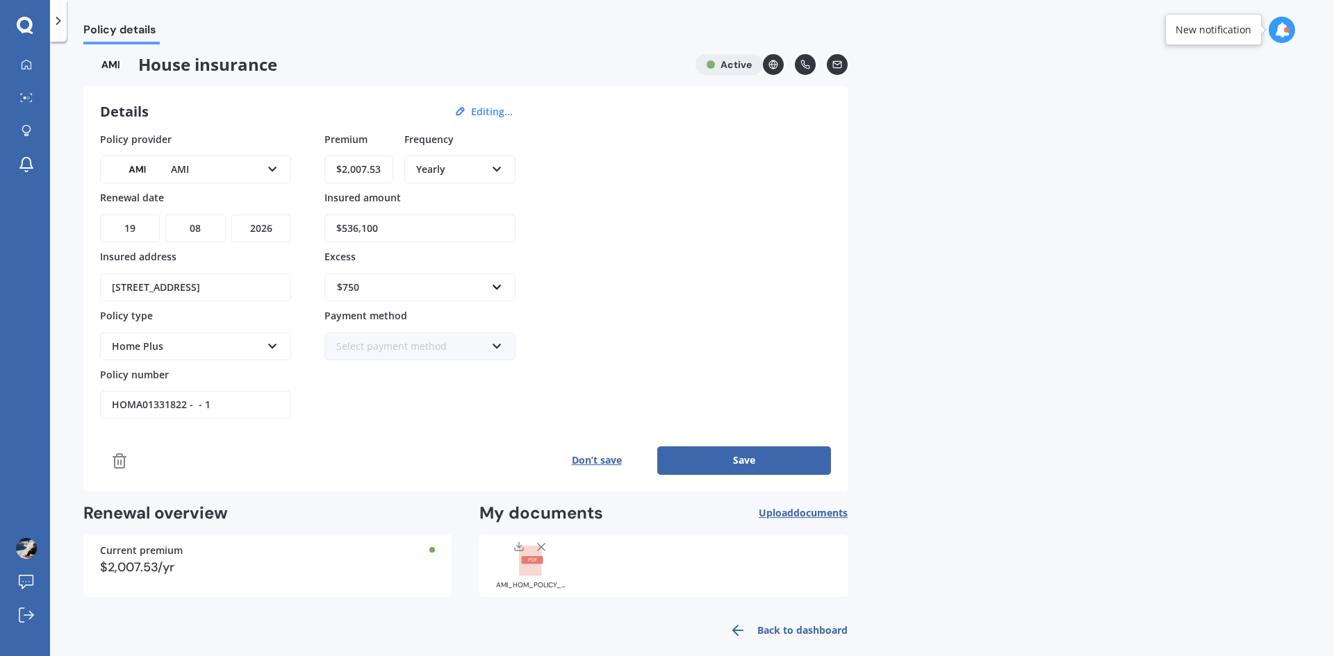
scroll to position [0, 0]
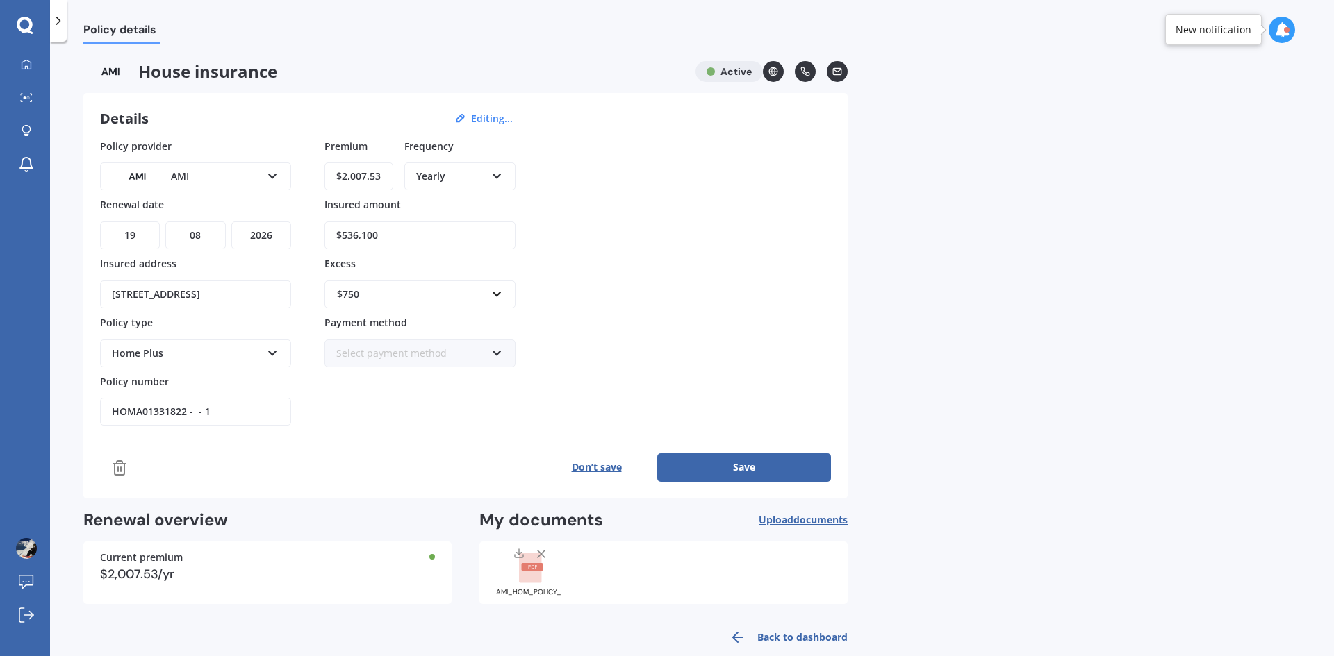
click at [806, 638] on link "Back to dashboard" at bounding box center [784, 637] width 126 height 33
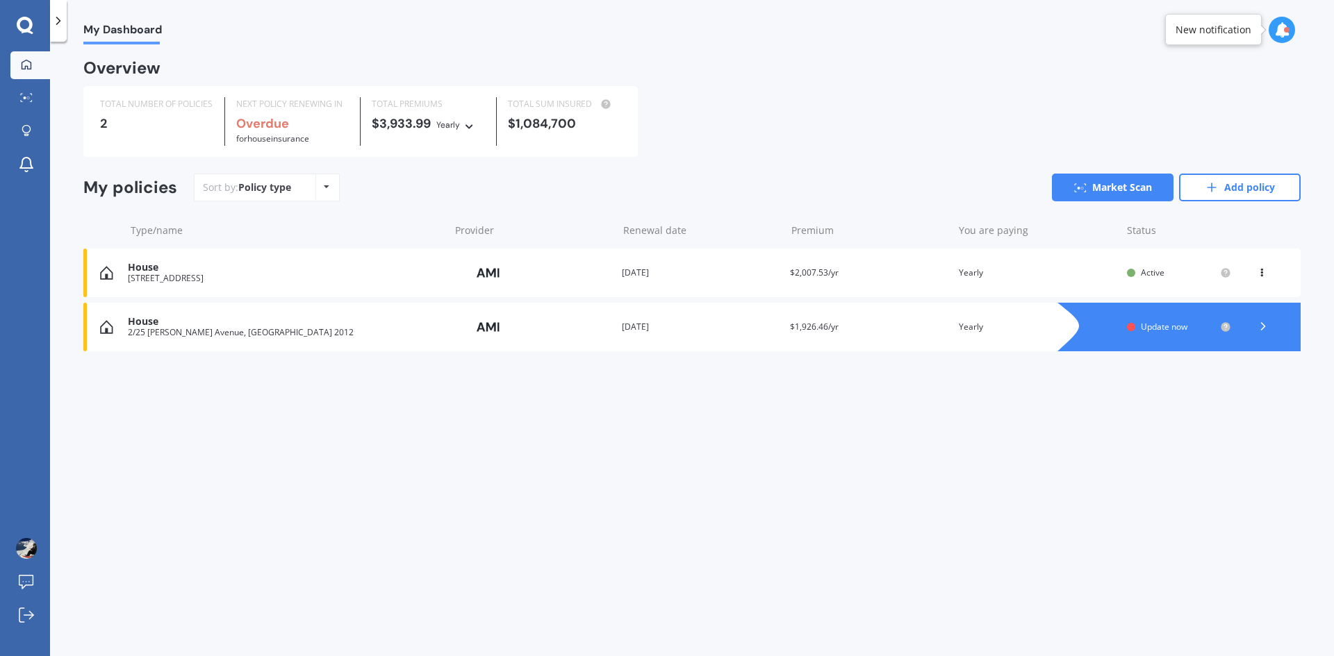
click at [1268, 274] on div "View option View policy Delete" at bounding box center [1263, 273] width 13 height 14
click at [833, 287] on div "House [STREET_ADDRESS] Provider Renewal date [DATE] Premium $2,007.53/yr You ar…" at bounding box center [691, 273] width 1217 height 49
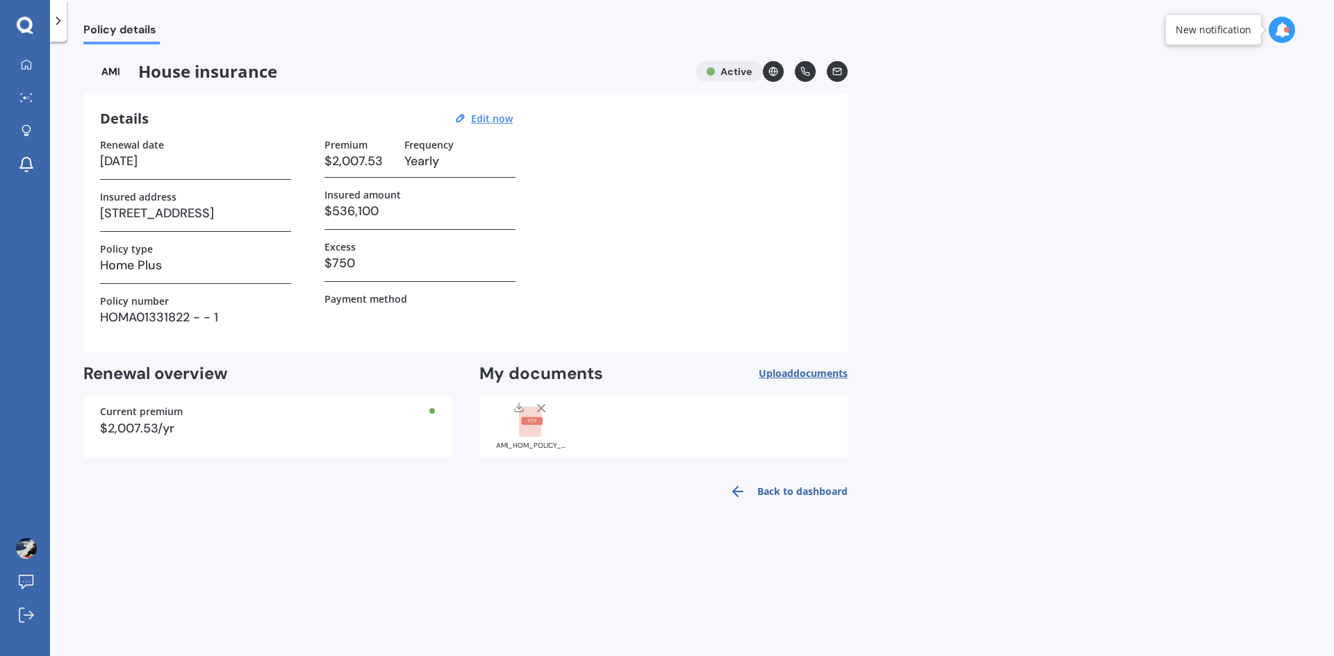
click at [791, 490] on link "Back to dashboard" at bounding box center [784, 491] width 126 height 33
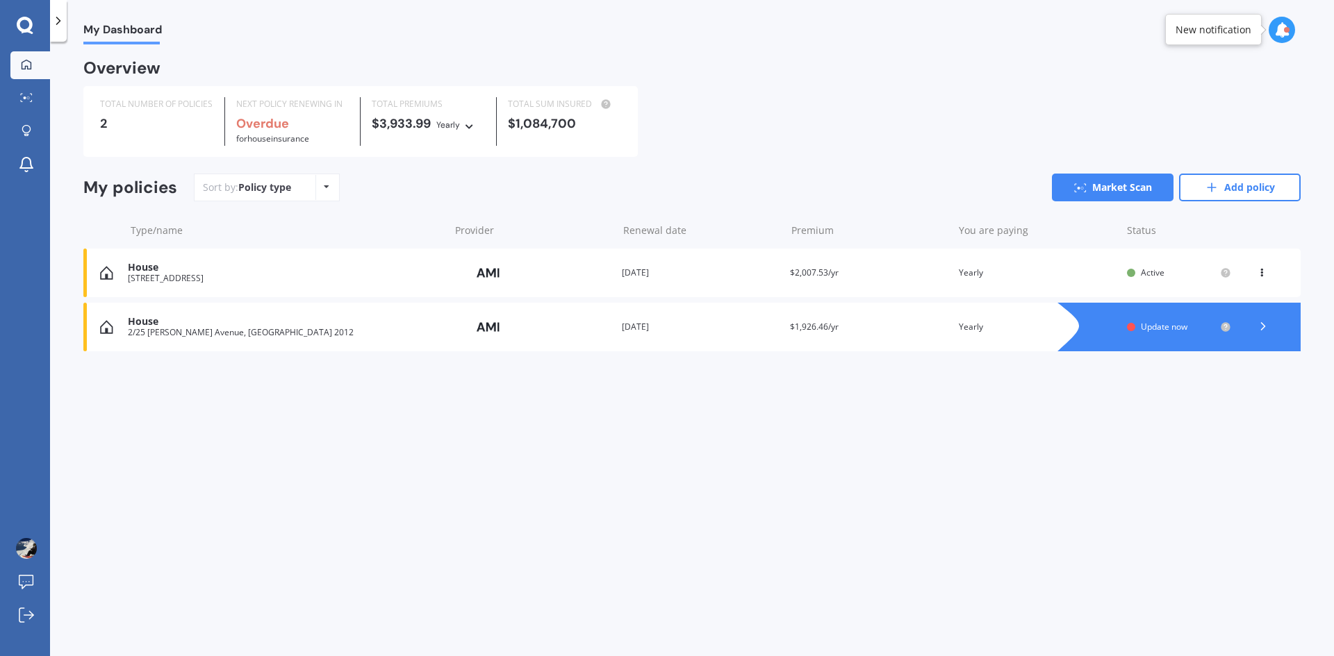
click at [331, 324] on div "House" at bounding box center [285, 322] width 315 height 12
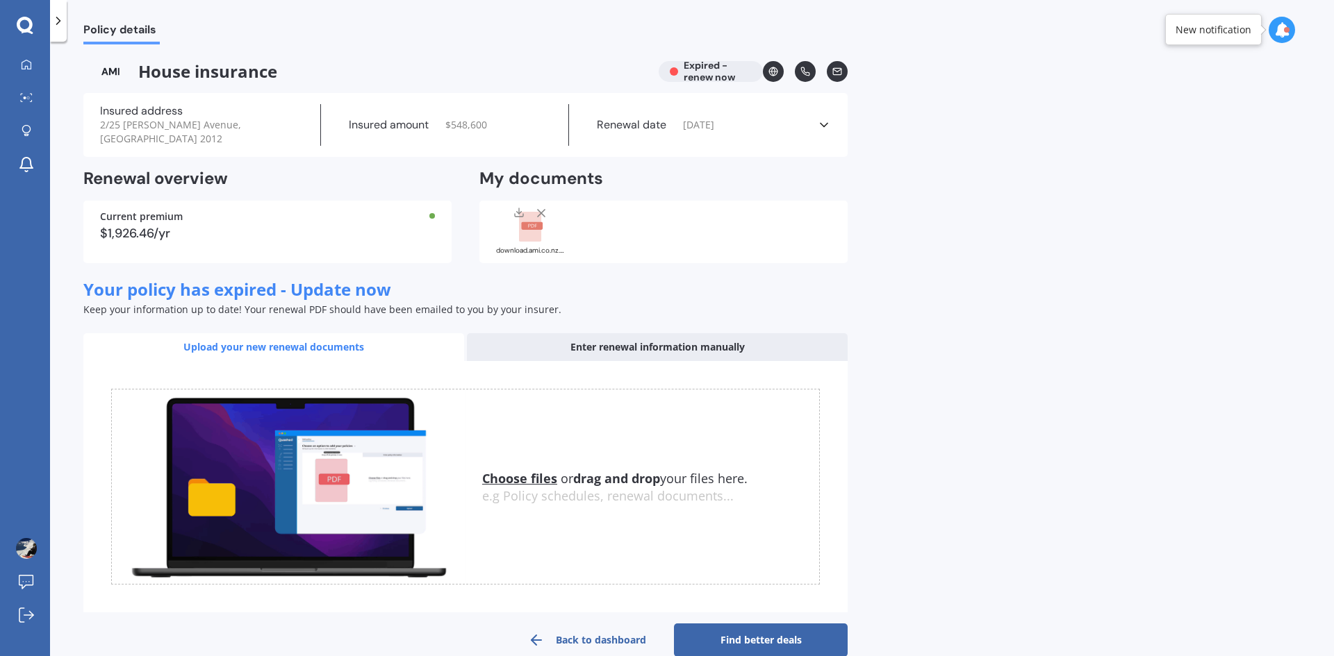
scroll to position [12, 0]
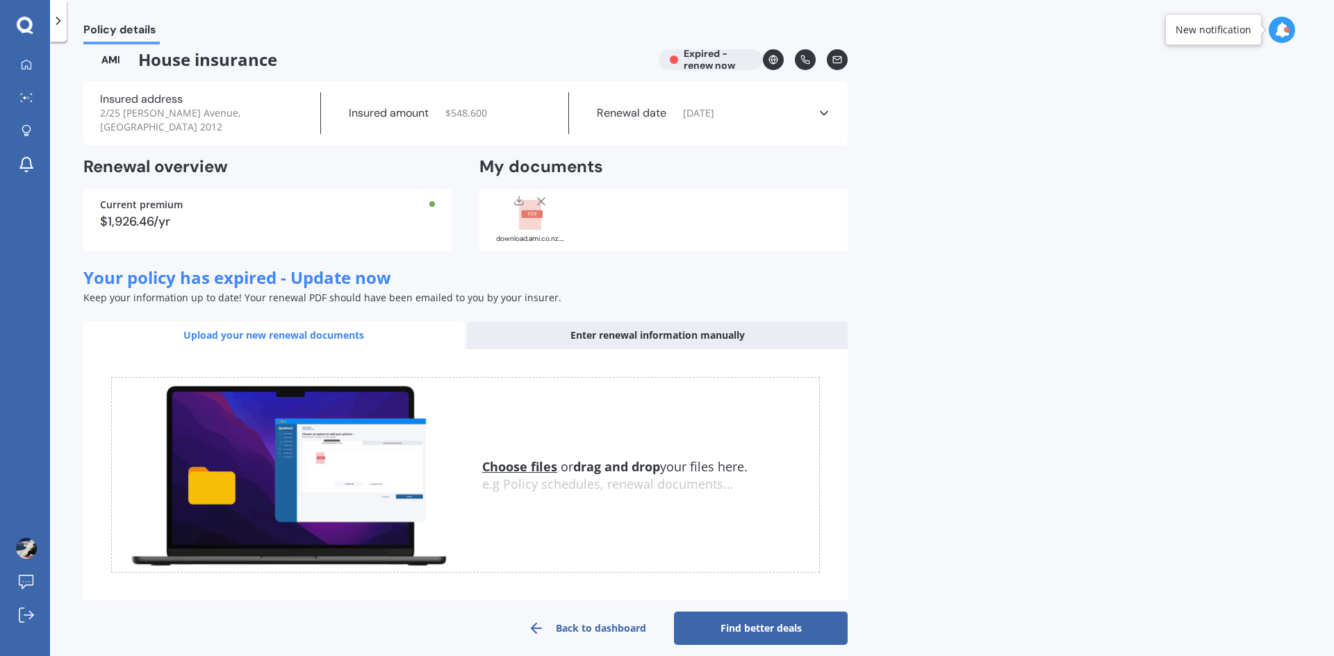
click at [606, 613] on link "Back to dashboard" at bounding box center [587, 628] width 174 height 33
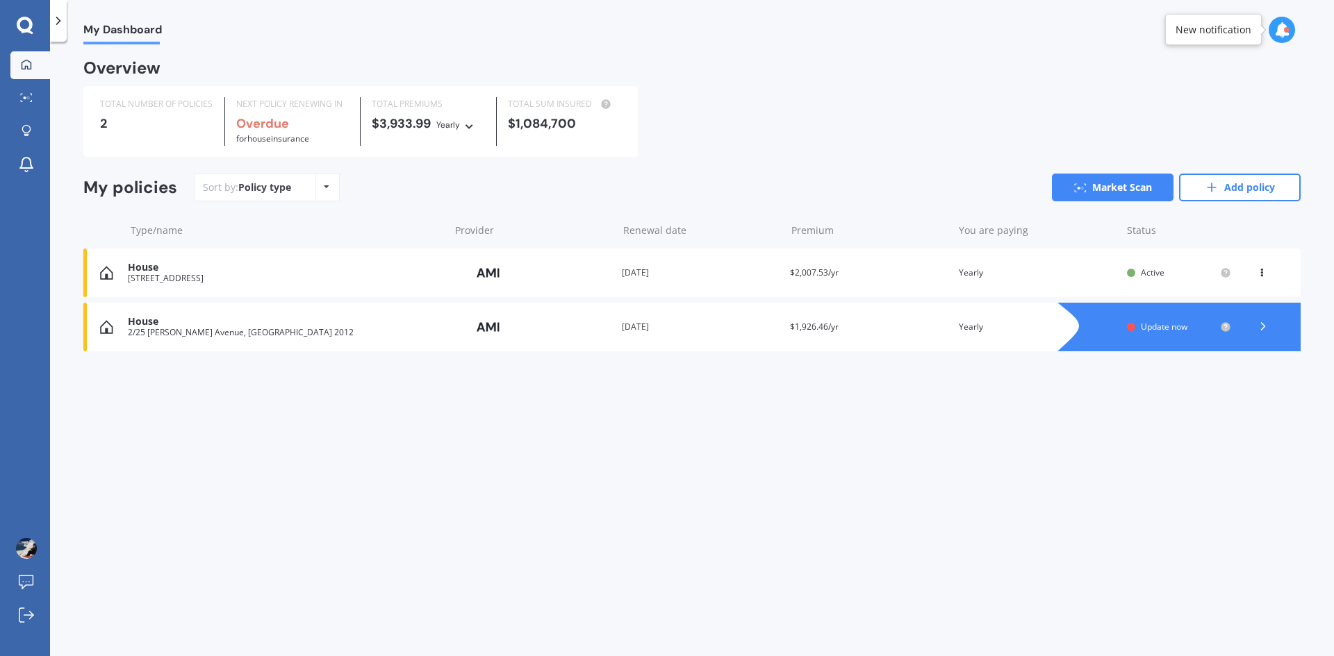
click at [1032, 276] on div "You are paying Yearly" at bounding box center [1037, 273] width 157 height 14
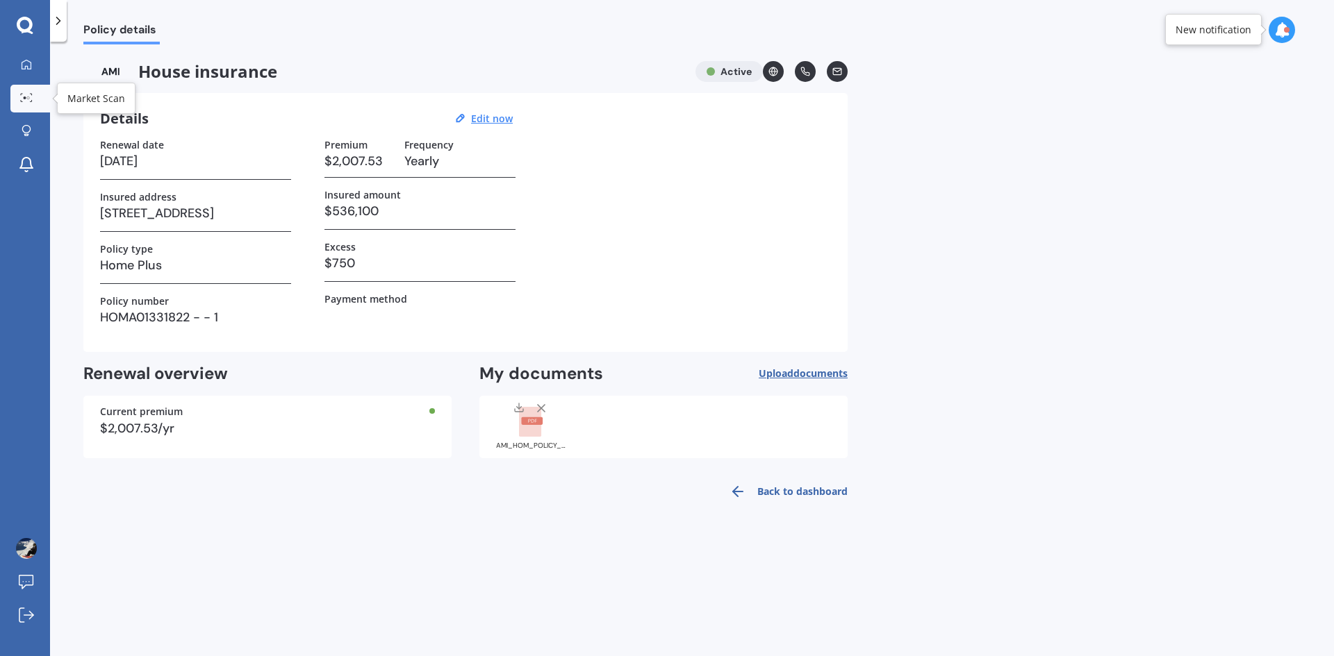
click at [28, 91] on link "Market Scan" at bounding box center [30, 99] width 40 height 28
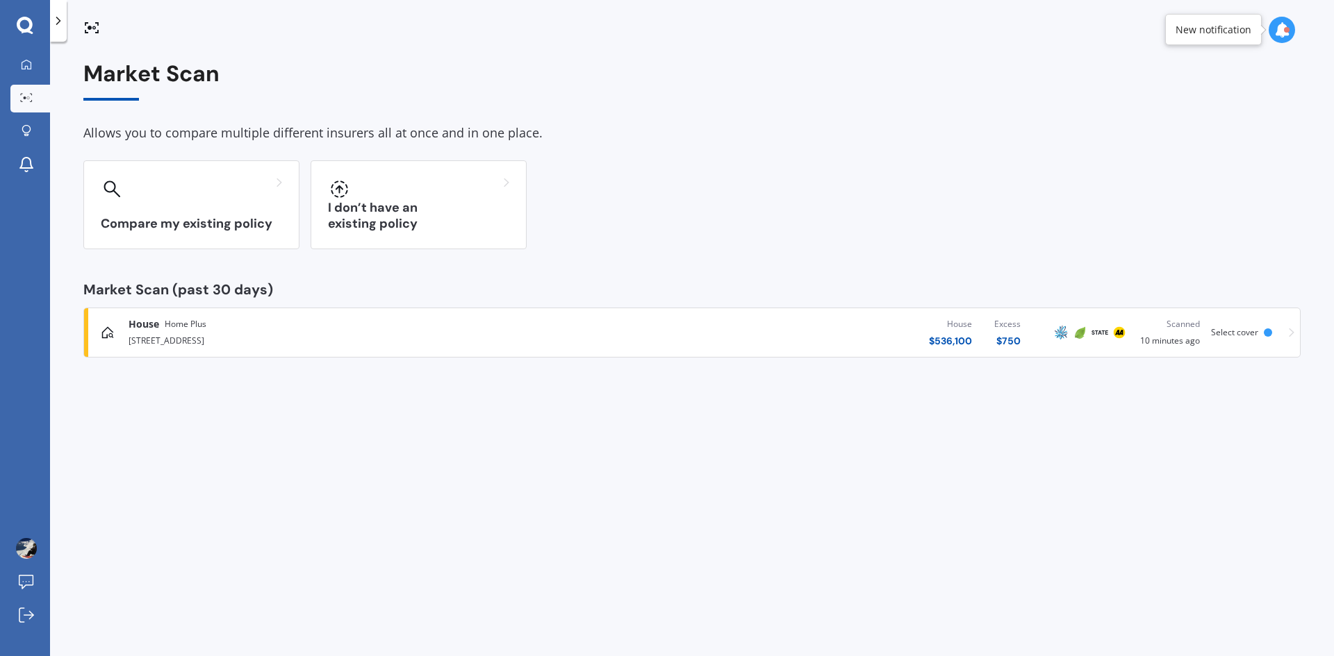
click at [470, 340] on div "[STREET_ADDRESS]" at bounding box center [348, 339] width 438 height 17
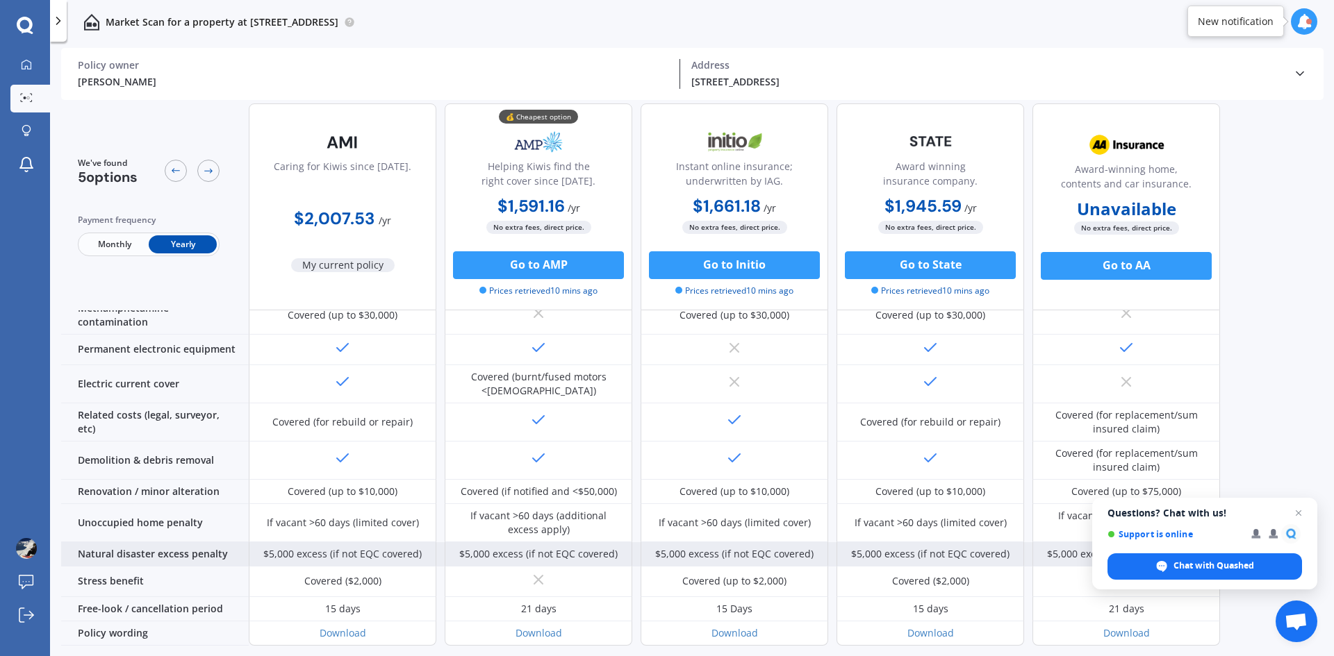
scroll to position [502, 0]
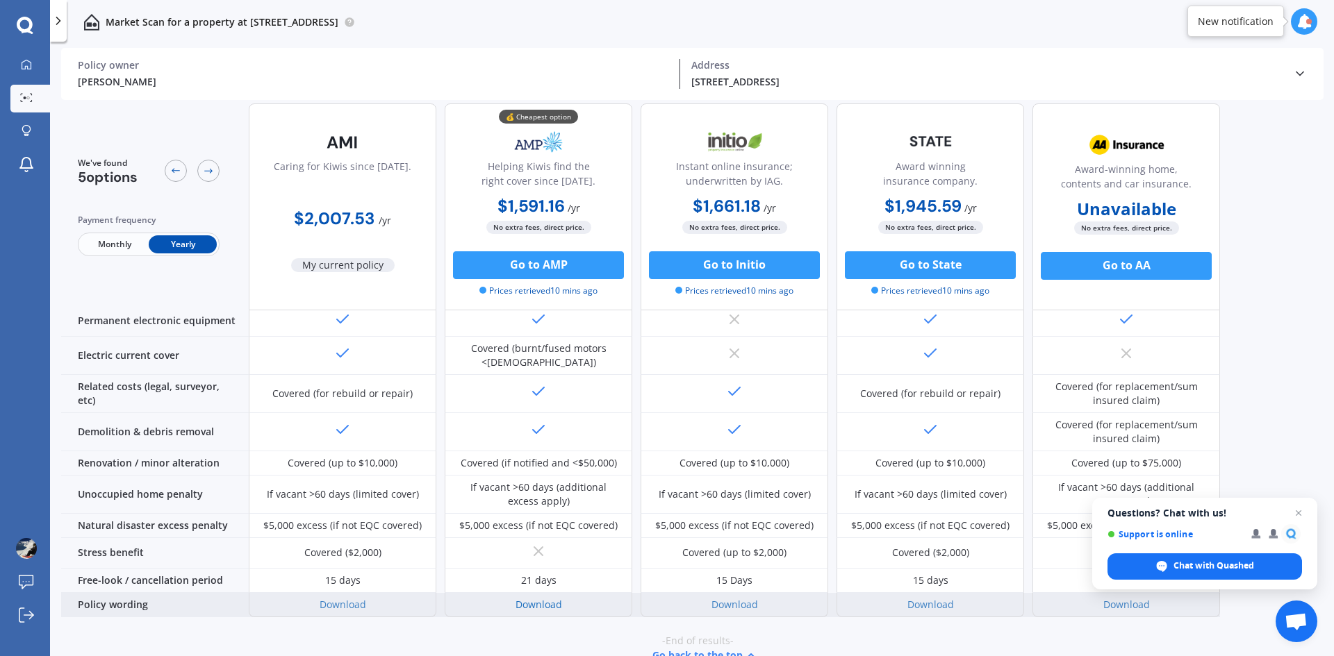
click at [538, 598] on link "Download" at bounding box center [538, 604] width 47 height 13
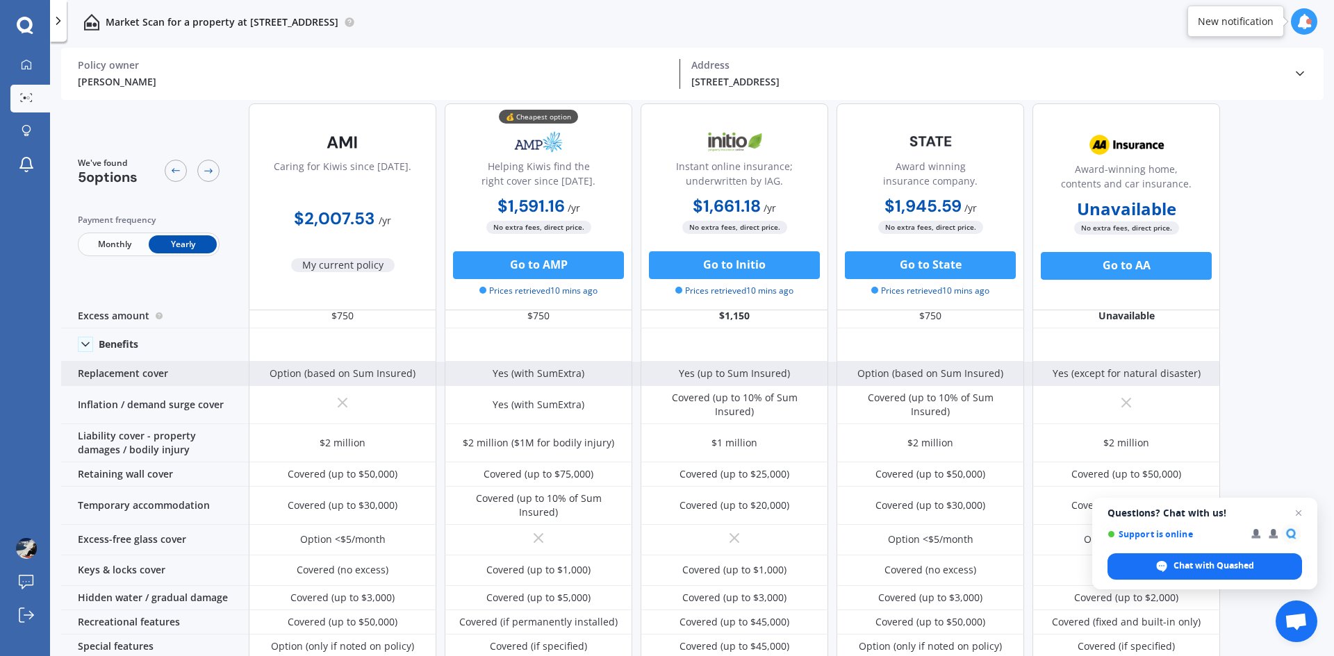
scroll to position [0, 0]
